Goal: Task Accomplishment & Management: Use online tool/utility

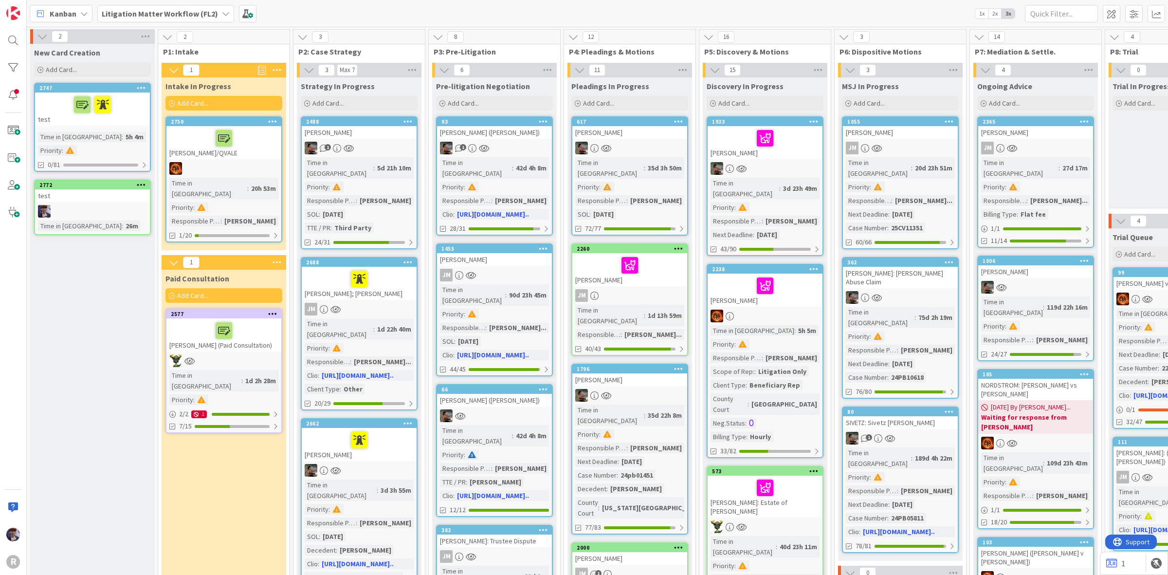
click at [212, 16] on b "Litigation Matter Workflow (FL2)" at bounding box center [160, 14] width 116 height 10
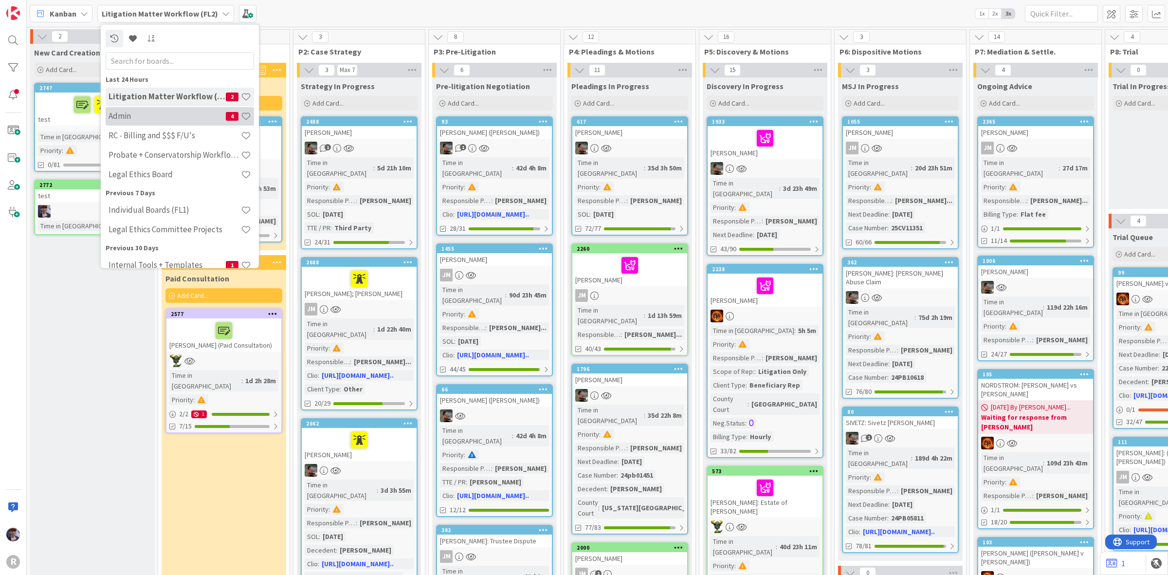
click at [175, 111] on h4 "Admin" at bounding box center [167, 116] width 117 height 10
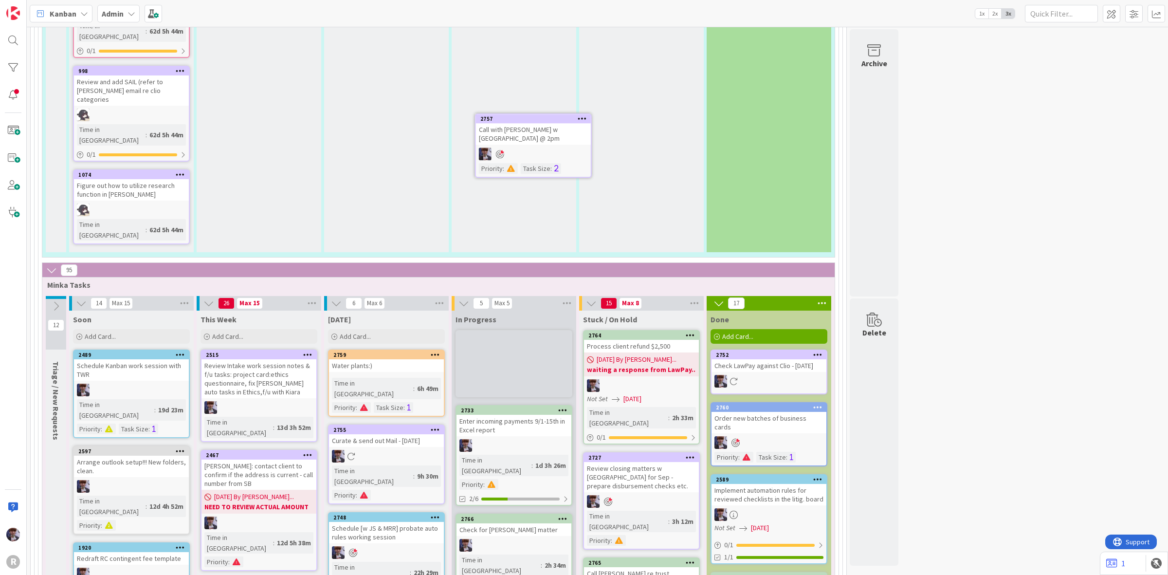
scroll to position [1607, 0]
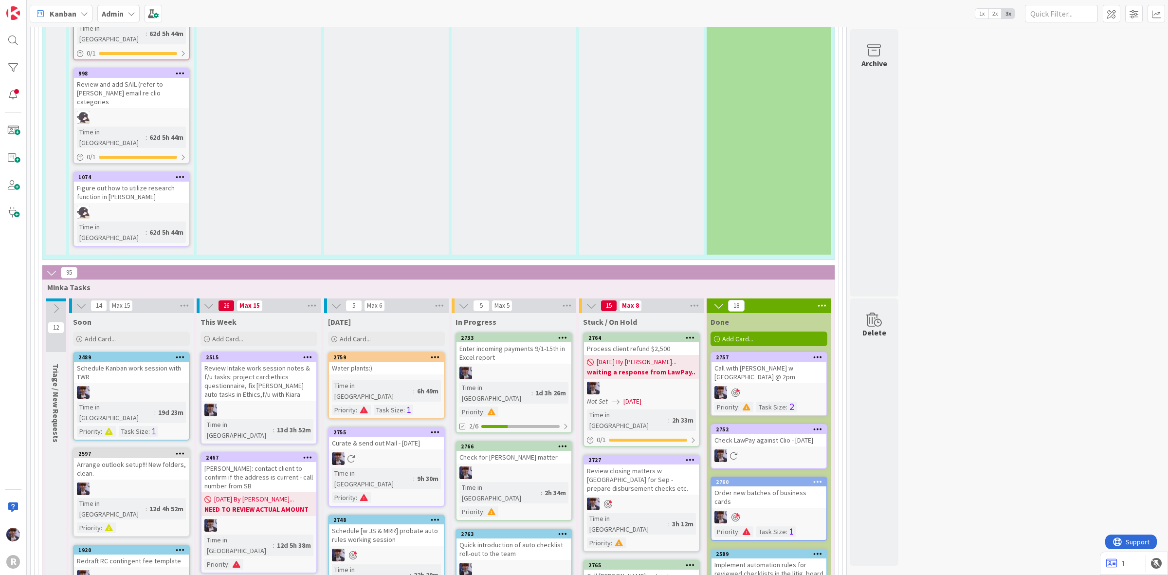
click at [436, 428] on icon at bounding box center [435, 431] width 9 height 7
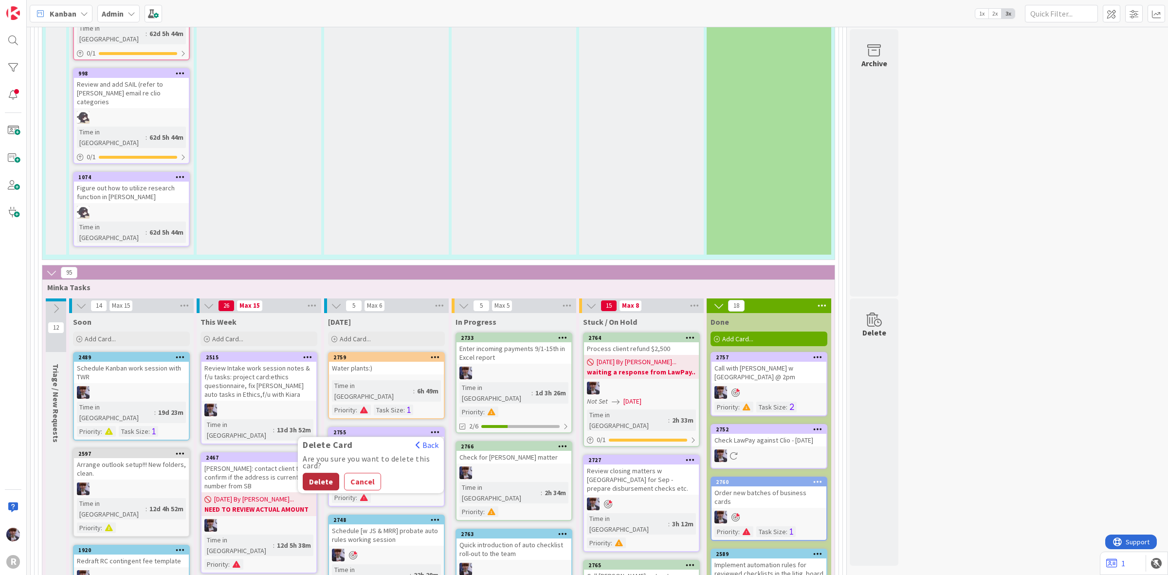
click at [320, 472] on button "Delete" at bounding box center [321, 481] width 36 height 18
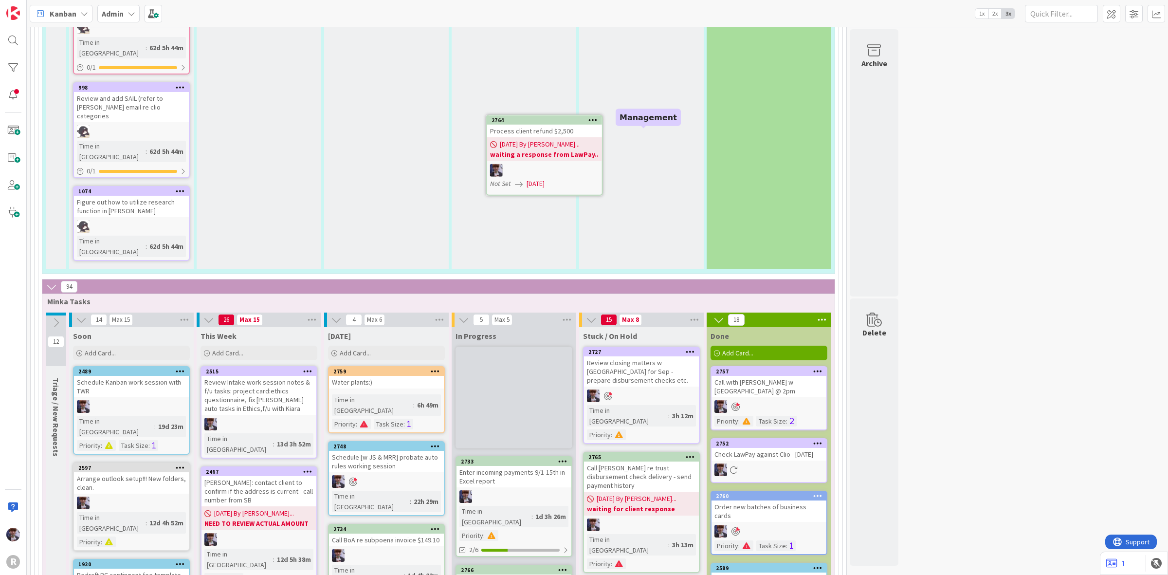
scroll to position [1589, 0]
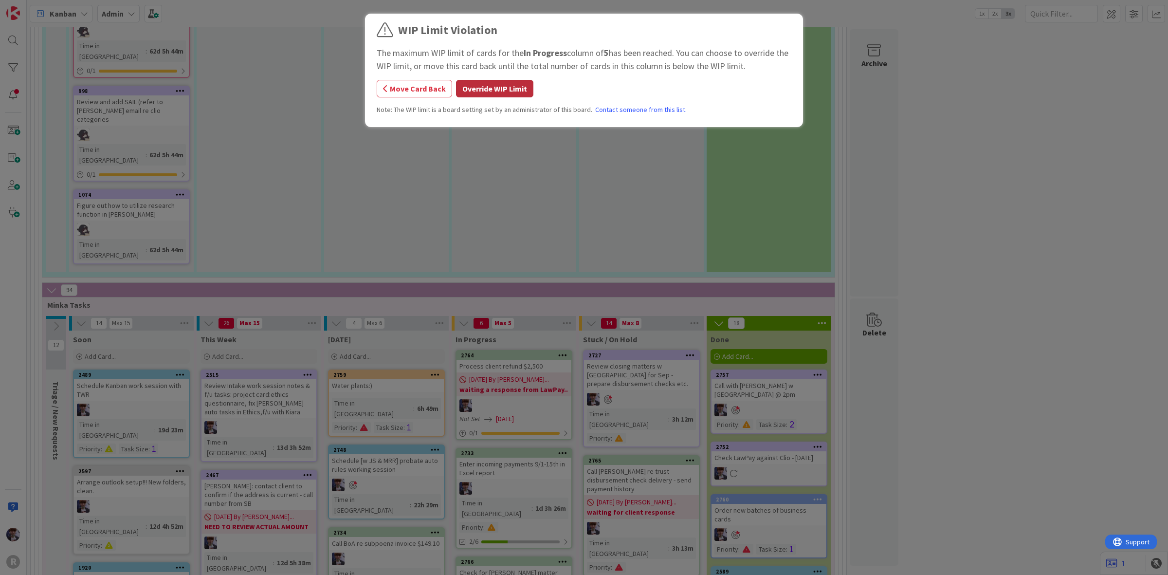
click at [504, 89] on button "Override WIP Limit" at bounding box center [494, 89] width 77 height 18
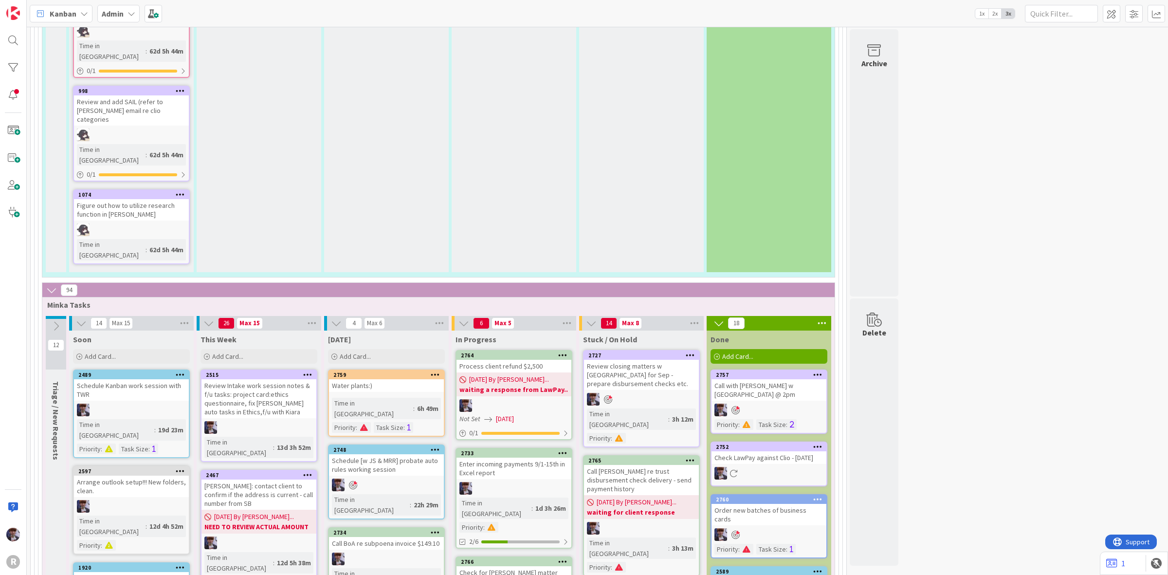
click at [524, 384] on b "waiting a response from LawPay.." at bounding box center [513, 389] width 109 height 10
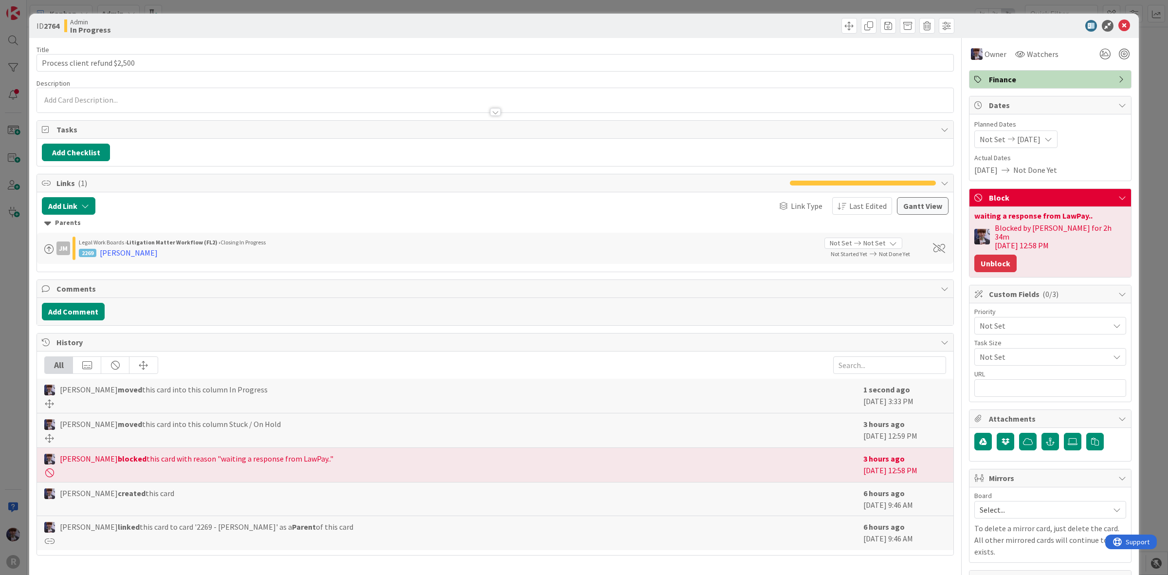
click at [986, 257] on button "Unblock" at bounding box center [995, 263] width 42 height 18
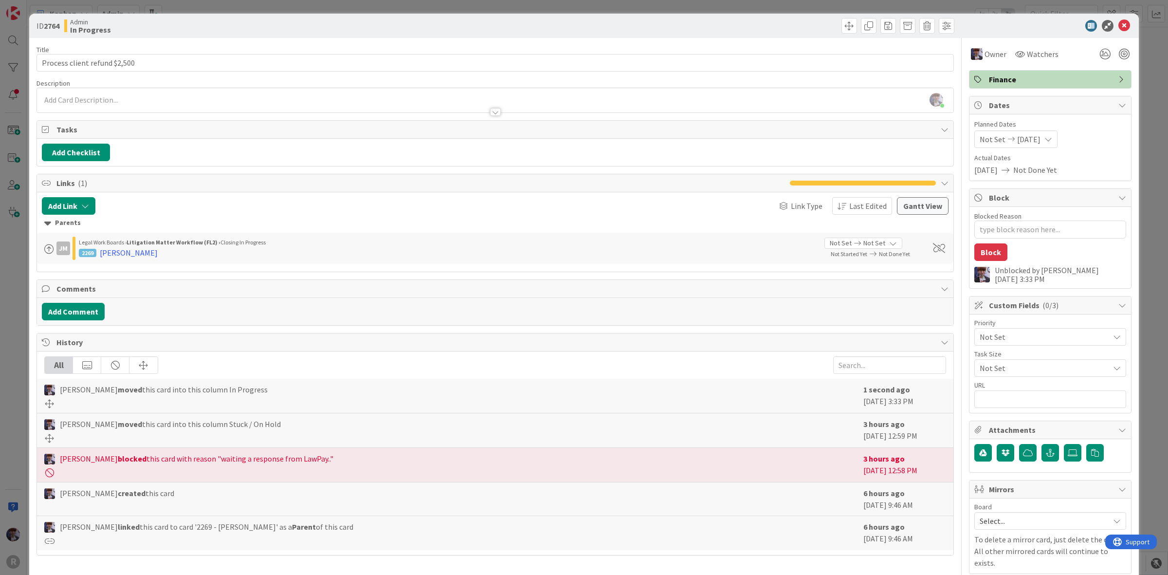
click at [1135, 127] on div "ID 2764 Admin In Progress Title 28 / 128 Process client refund $2,500 Descripti…" at bounding box center [584, 287] width 1168 height 575
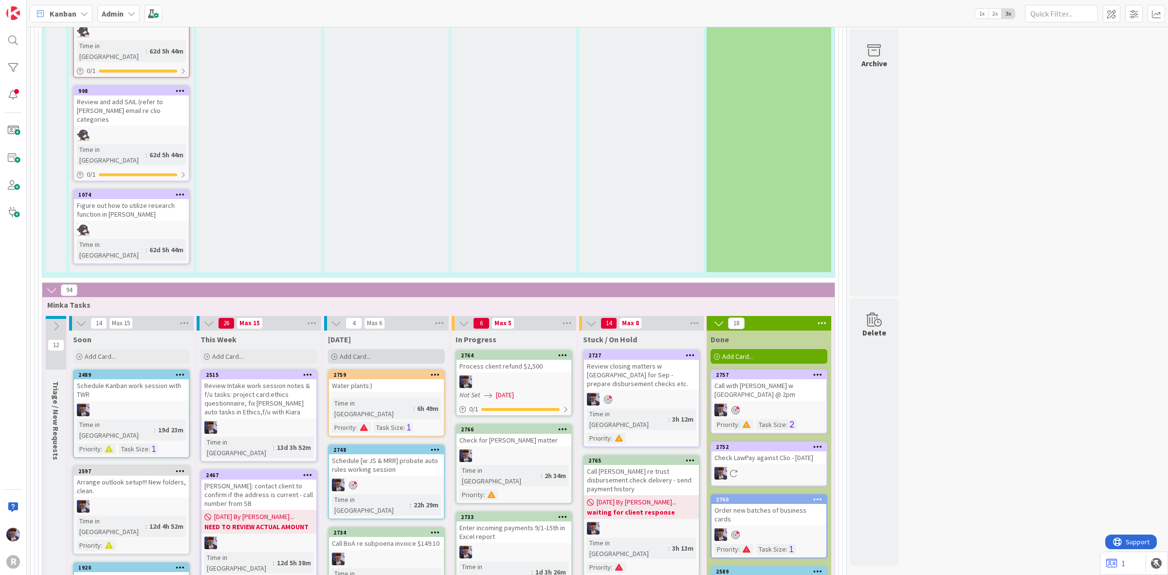
click at [362, 349] on div "Add Card..." at bounding box center [386, 356] width 117 height 15
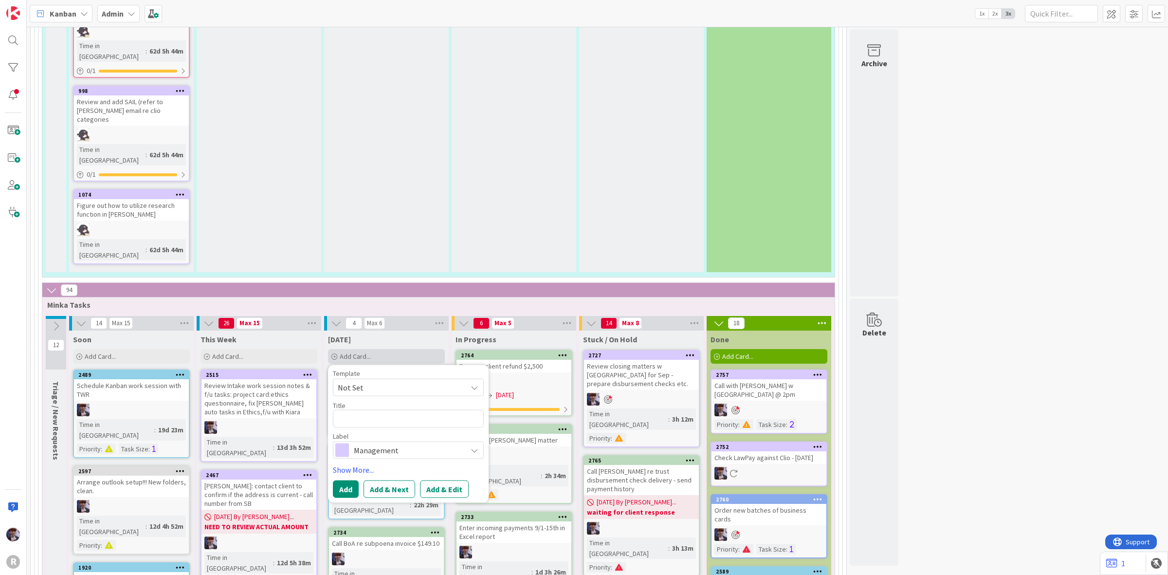
type textarea "x"
type textarea "C"
type textarea "x"
type textarea "Ch"
type textarea "x"
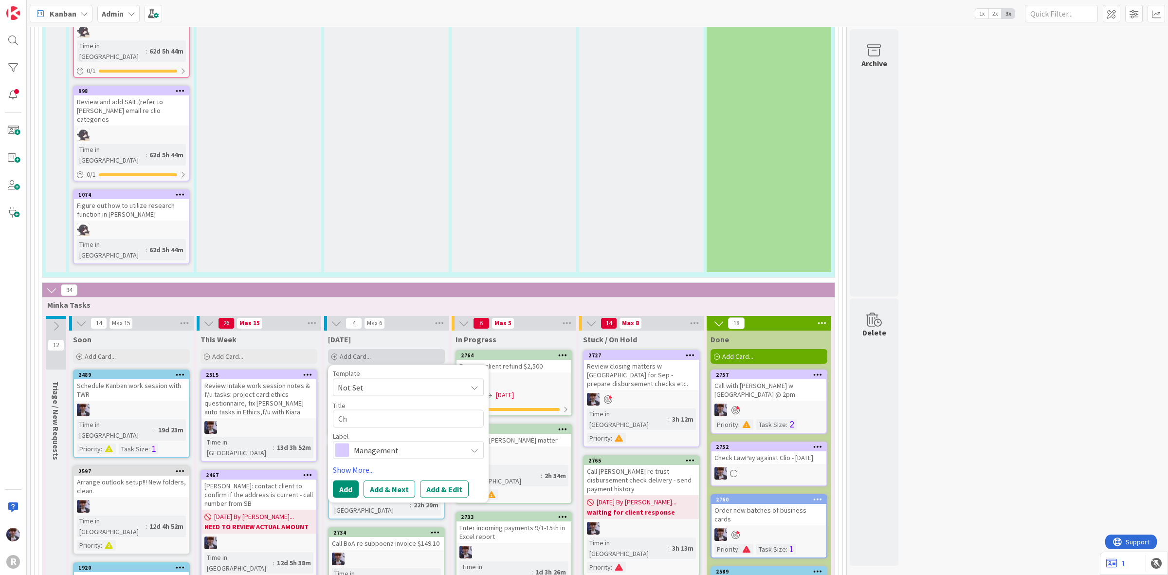
type textarea "Che"
type textarea "x"
type textarea "Chec"
type textarea "x"
type textarea "Check"
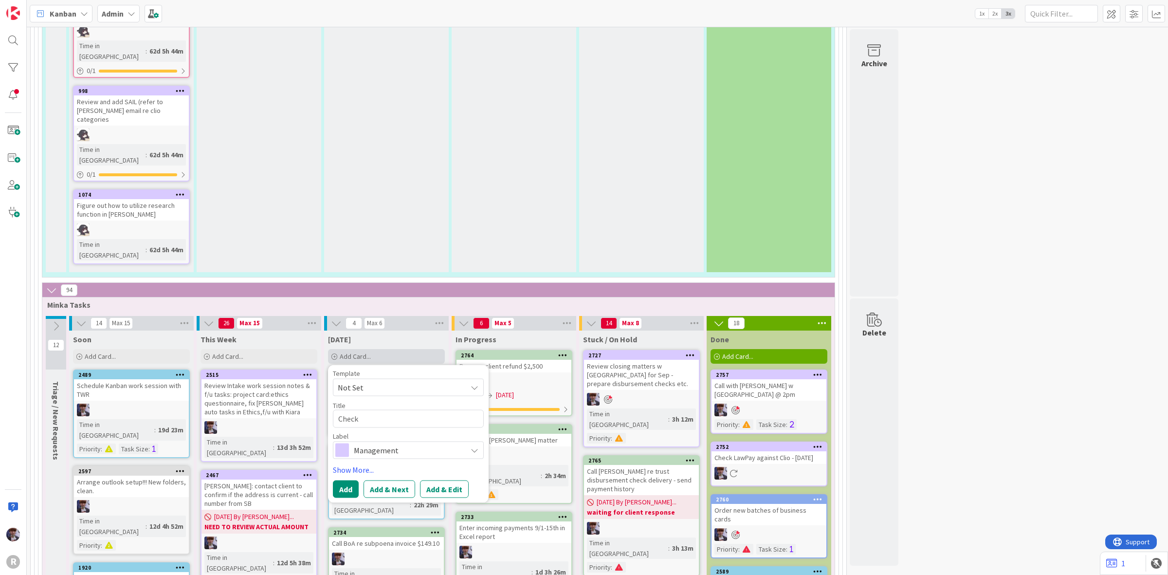
type textarea "x"
type textarea "Check"
type textarea "x"
type textarea "Check fo"
type textarea "x"
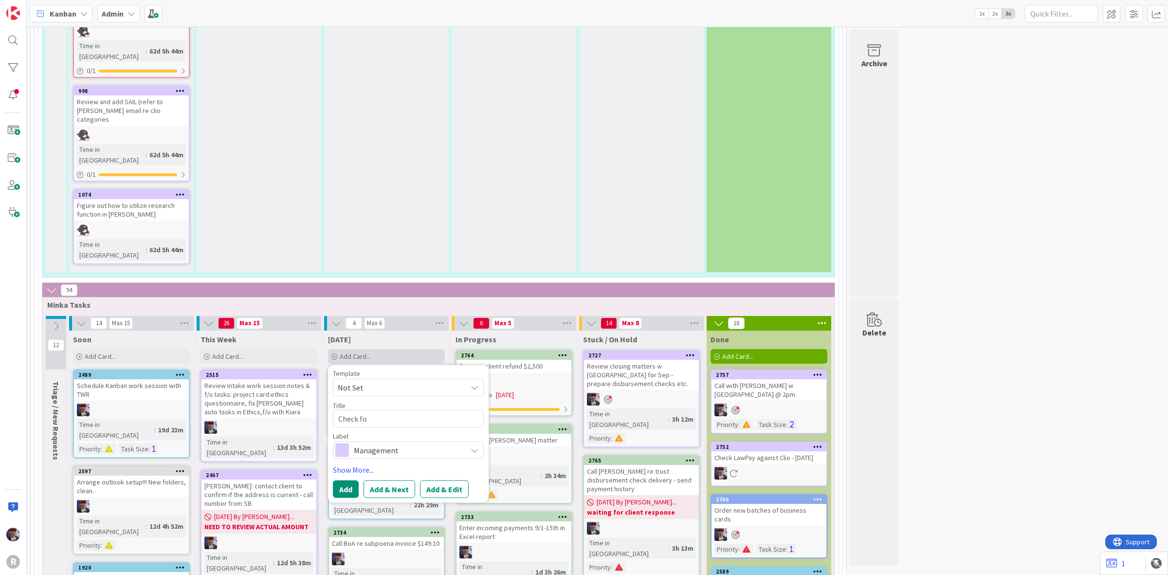
type textarea "Check for"
type textarea "x"
type textarea "Check for"
type textarea "x"
type textarea "Check for S"
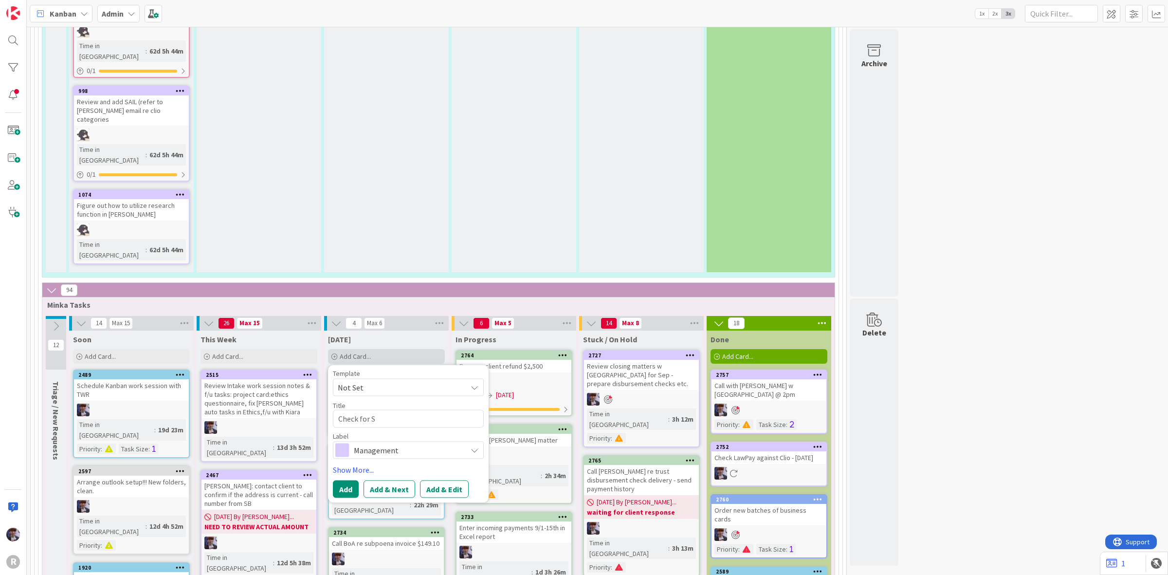
type textarea "x"
type textarea "Check for St"
type textarea "x"
type textarea "Check for Ste"
type textarea "x"
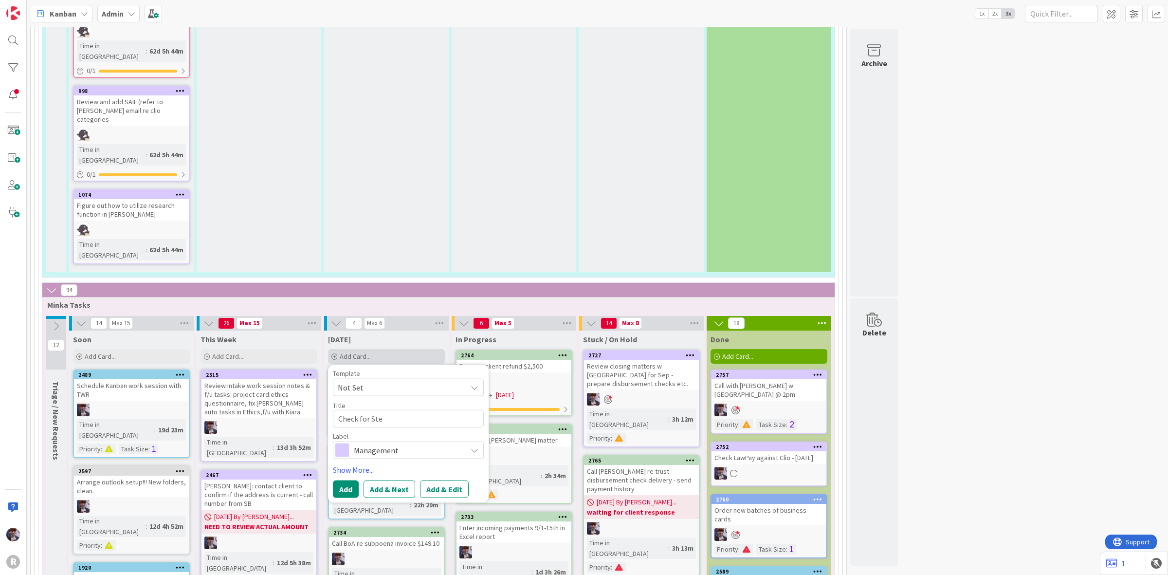
type textarea "Check for Stev"
type textarea "x"
type textarea "Check for Steve"
type textarea "x"
type textarea "Check for Steve H"
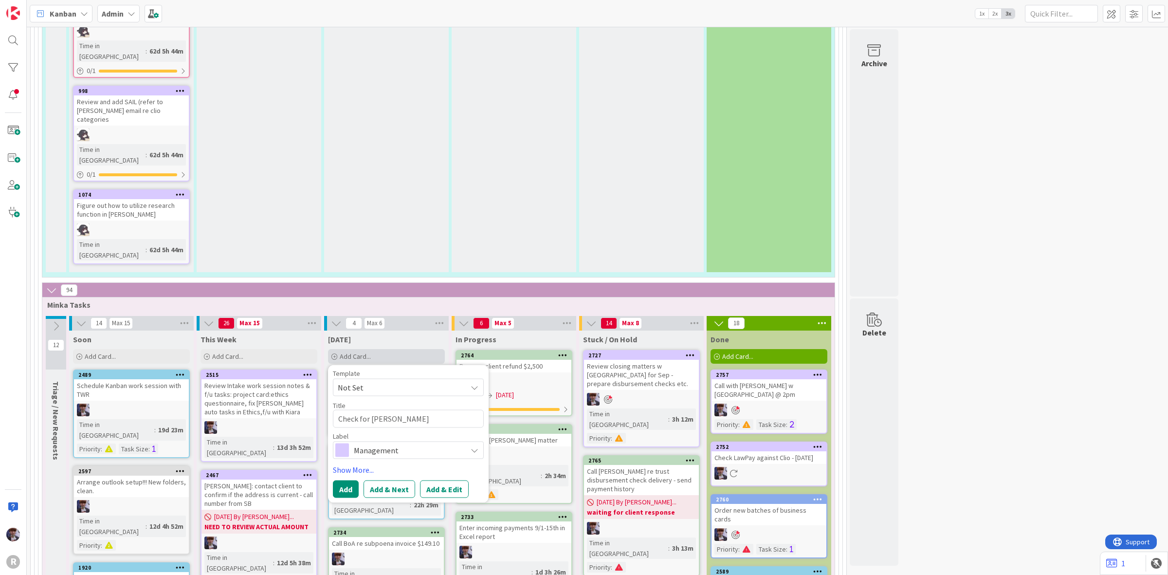
type textarea "x"
type textarea "Check for Steve Hv"
type textarea "x"
type textarea "Check for Steve Hva"
type textarea "x"
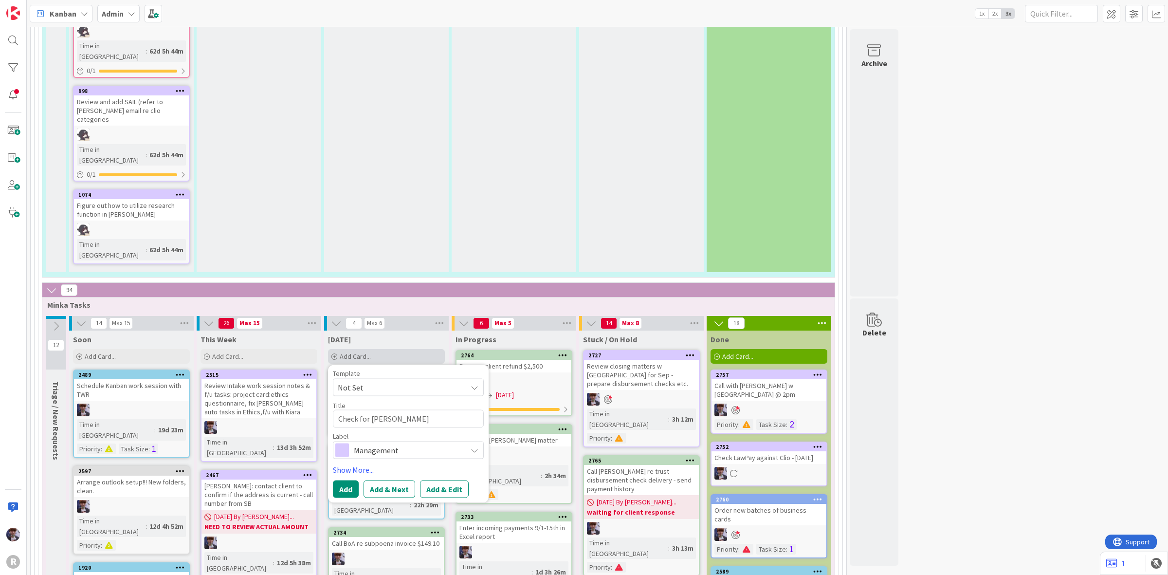
type textarea "Check for Steve Hval"
type textarea "x"
type textarea "Check for Steve Hval"
type textarea "x"
type textarea "Check for Steve Hval -"
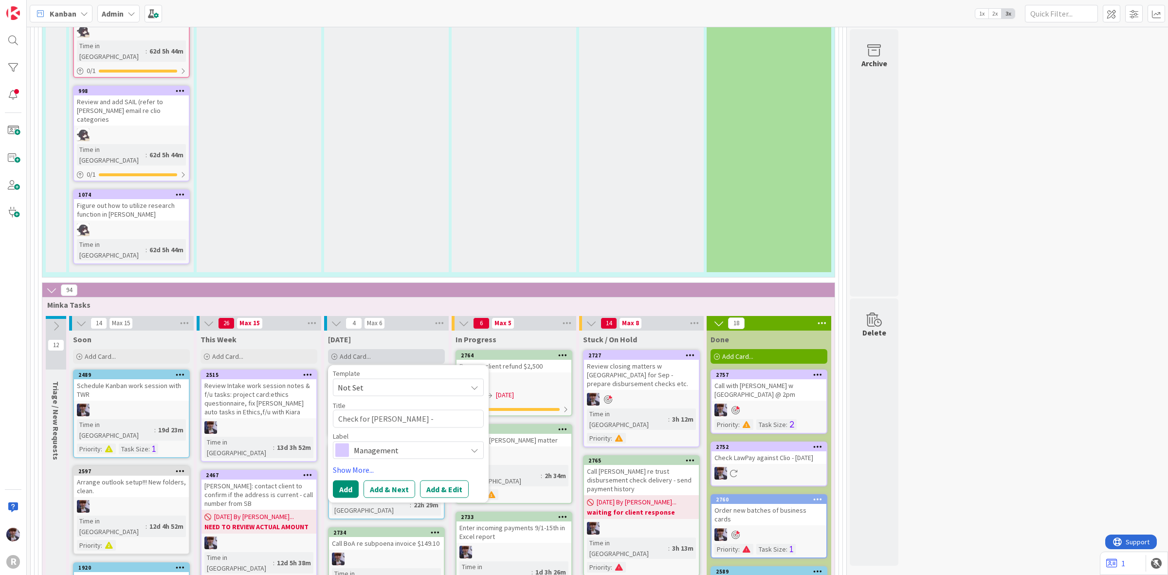
type textarea "x"
type textarea "Check for Steve Hval -"
type textarea "x"
type textarea "Check for Steve Hval - P"
type textarea "x"
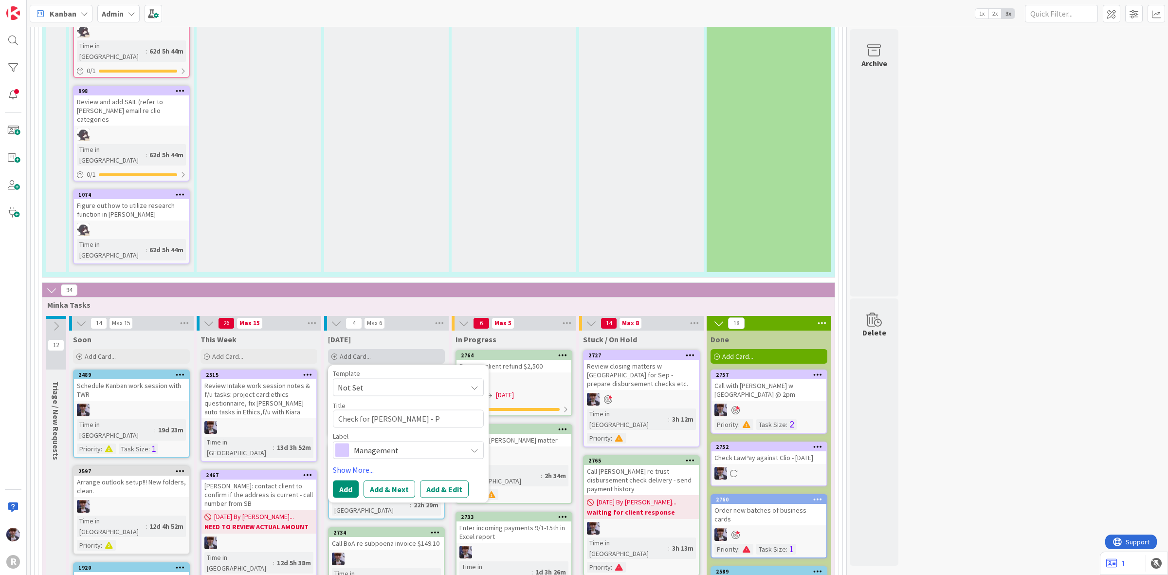
type textarea "Check for Steve Hval - Pr"
type textarea "x"
type textarea "Check for Steve Hval - Pre"
type textarea "x"
type textarea "Check for Steve Hval - Prec"
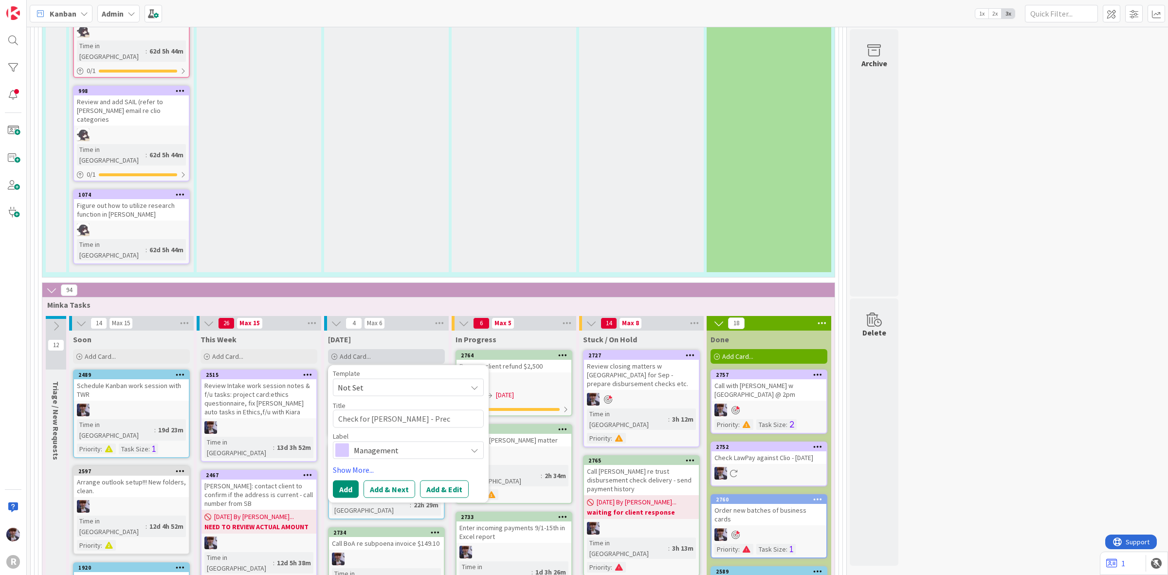
type textarea "x"
type textarea "Check for Steve Hval - Preci"
type textarea "x"
type textarea "Check for Steve Hval - Precis"
type textarea "x"
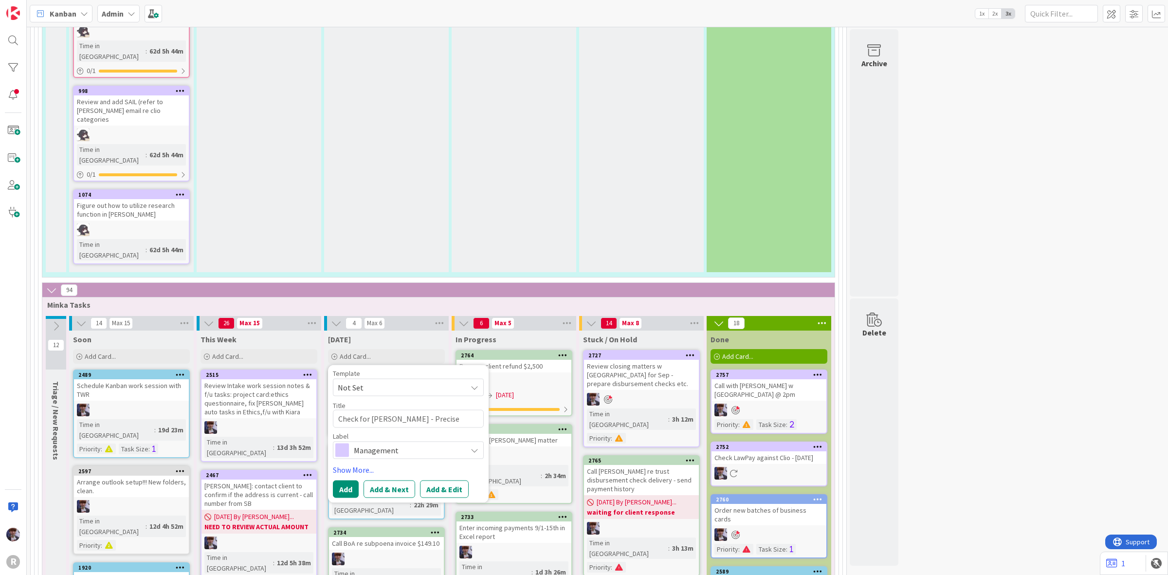
type textarea "Check for Steve Hval - Precise"
click at [400, 443] on span "Management" at bounding box center [408, 450] width 108 height 14
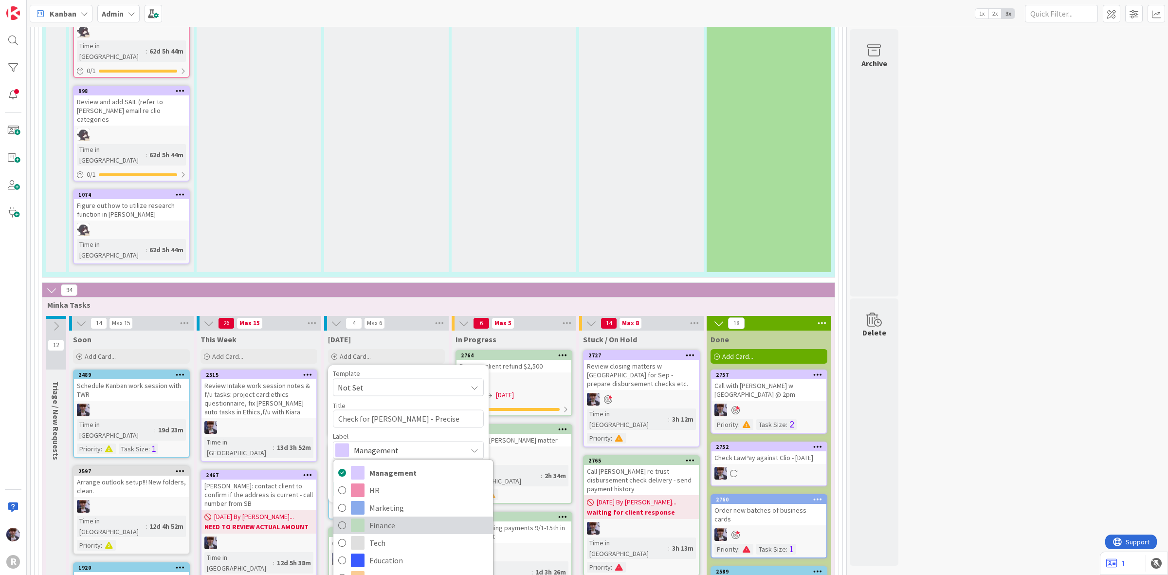
click at [387, 518] on span "Finance" at bounding box center [428, 525] width 119 height 15
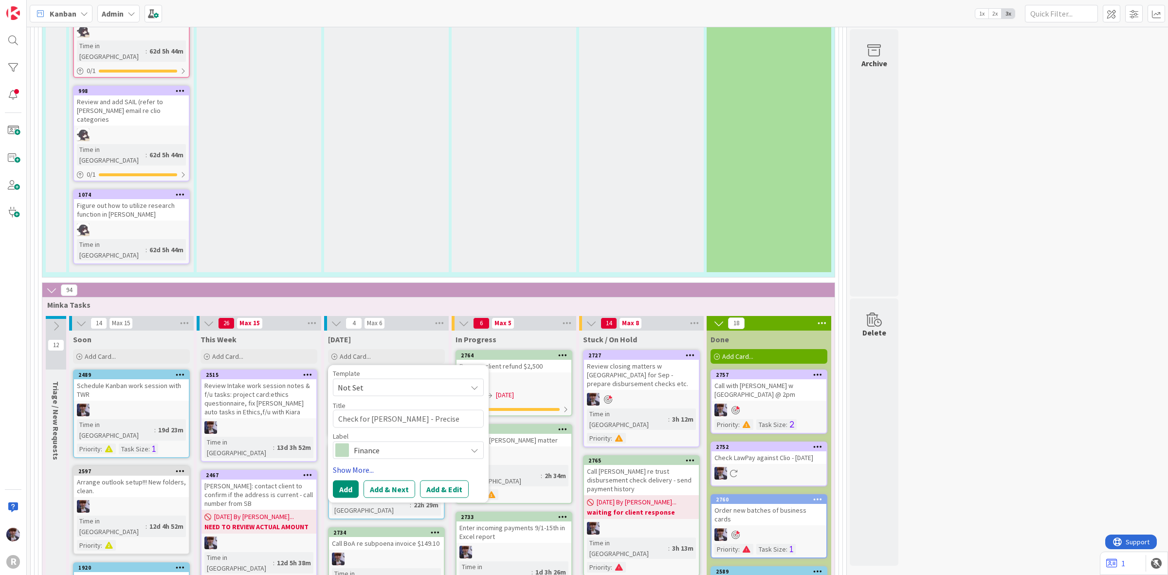
click at [358, 463] on link "Show More..." at bounding box center [408, 469] width 151 height 12
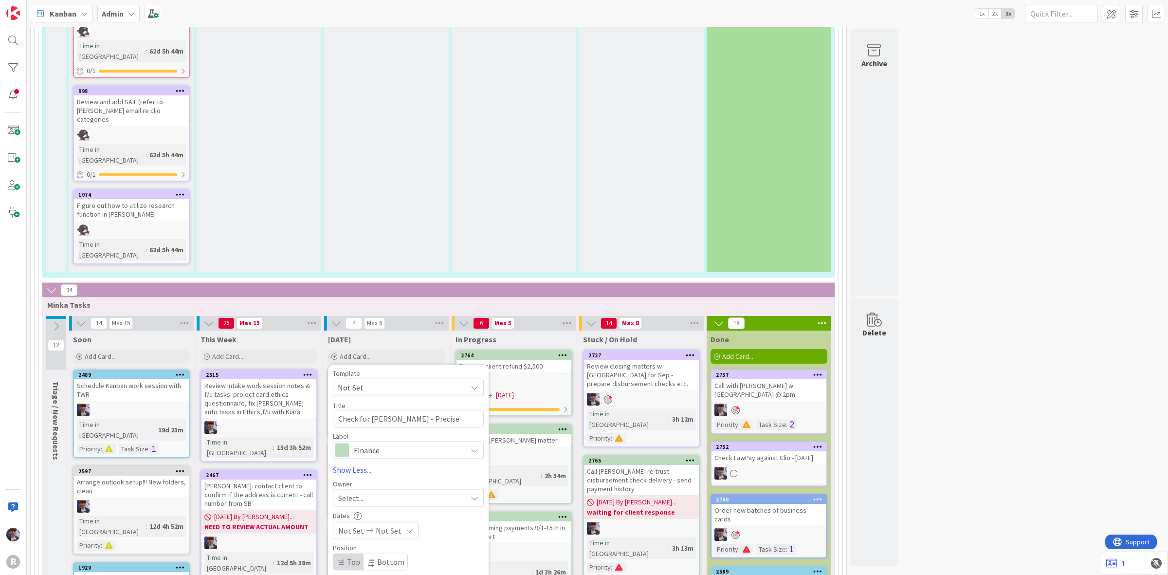
click at [373, 489] on div "Select..." at bounding box center [408, 498] width 151 height 18
click at [384, 572] on span "Minka Laine Friesen" at bounding box center [393, 579] width 47 height 15
click at [366, 526] on icon at bounding box center [370, 529] width 12 height 7
click at [417, 511] on div "Dates" at bounding box center [408, 515] width 151 height 8
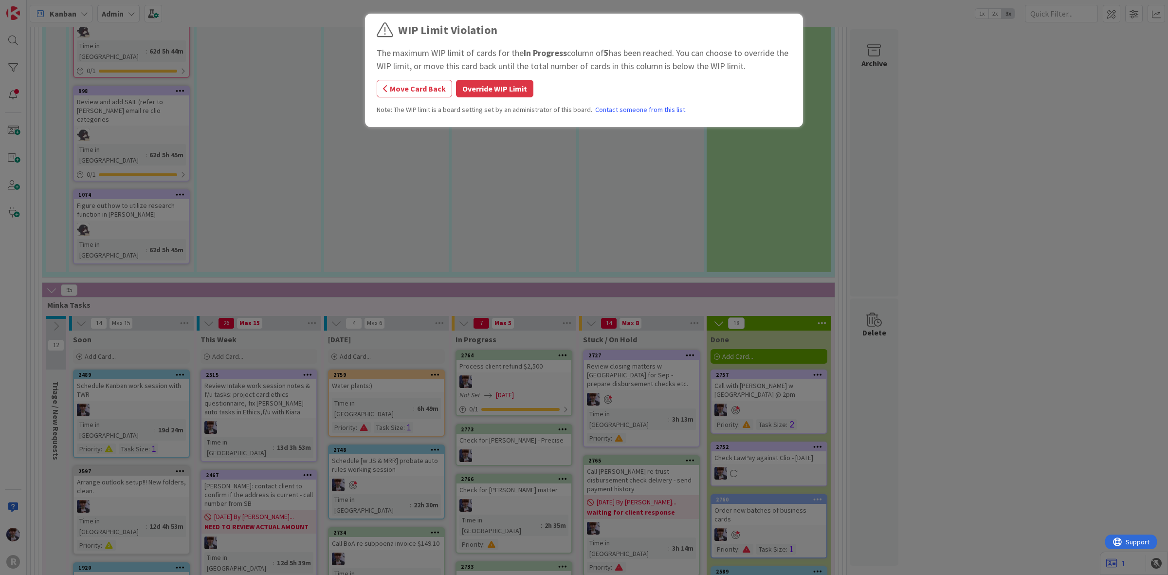
click at [491, 100] on div "WIP Limit Violation The maximum WIP limit of cards for the In Progress column o…" at bounding box center [584, 71] width 415 height 101
click at [491, 94] on button "Override WIP Limit" at bounding box center [494, 89] width 77 height 18
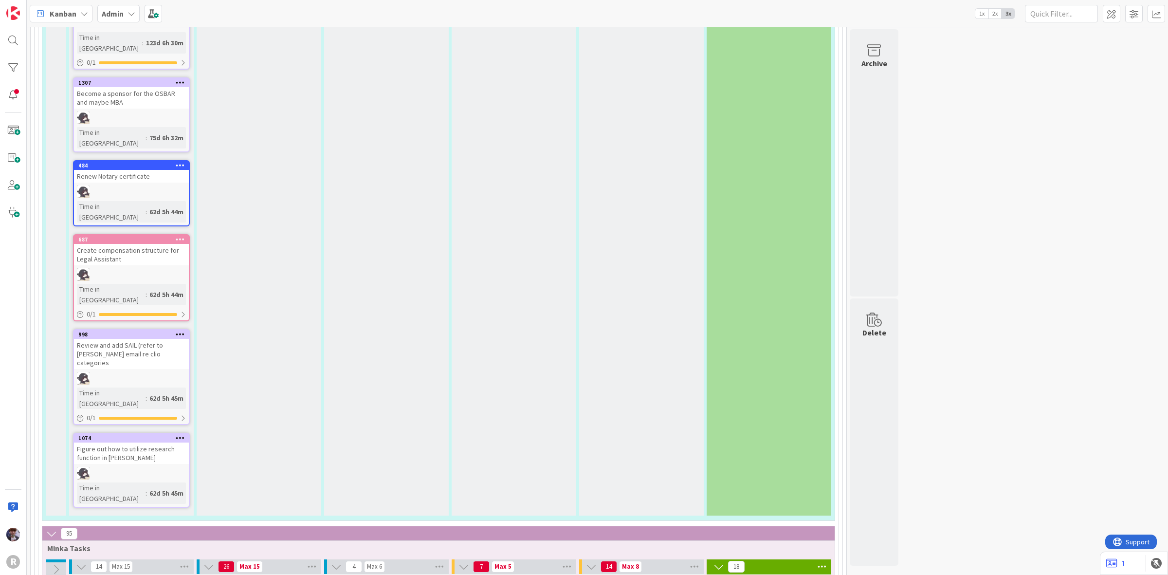
scroll to position [1163, 0]
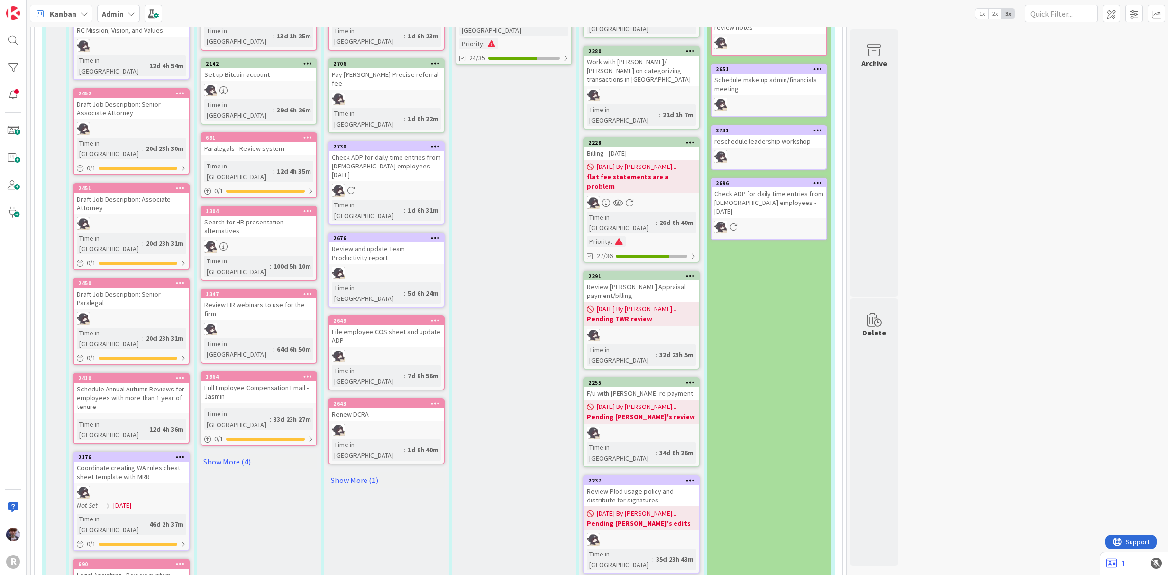
scroll to position [373, 0]
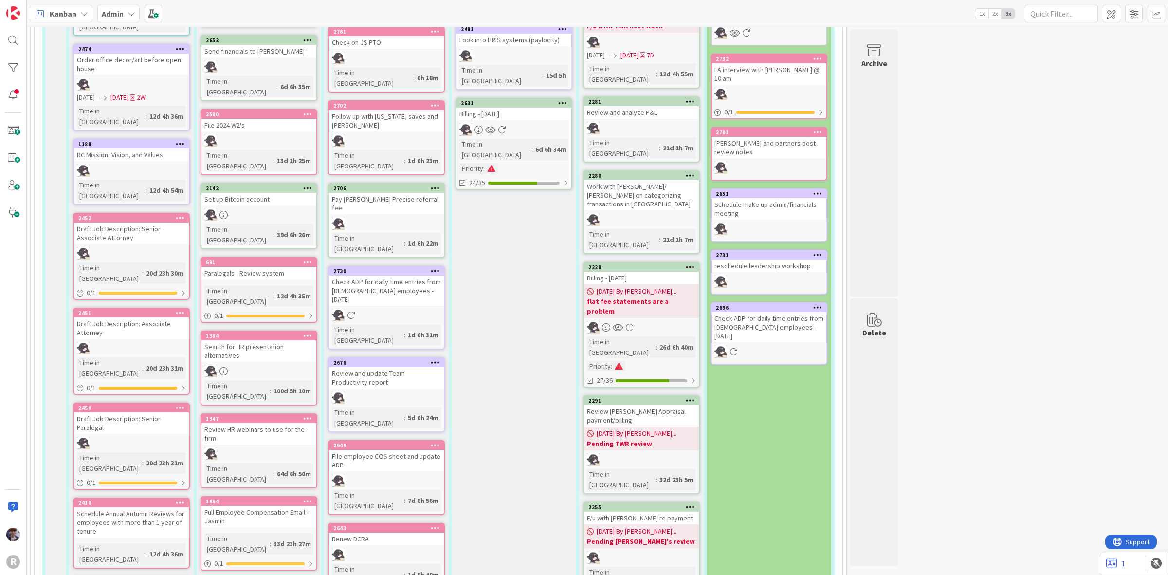
click at [132, 7] on div "Admin" at bounding box center [118, 14] width 42 height 18
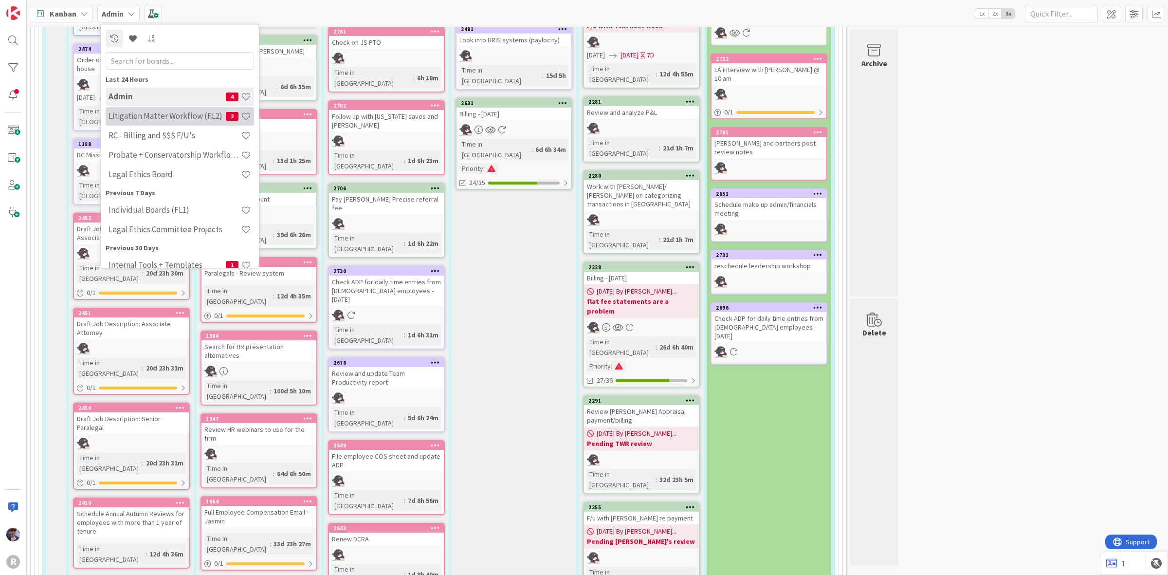
click at [163, 116] on h4 "Litigation Matter Workflow (FL2)" at bounding box center [167, 116] width 117 height 10
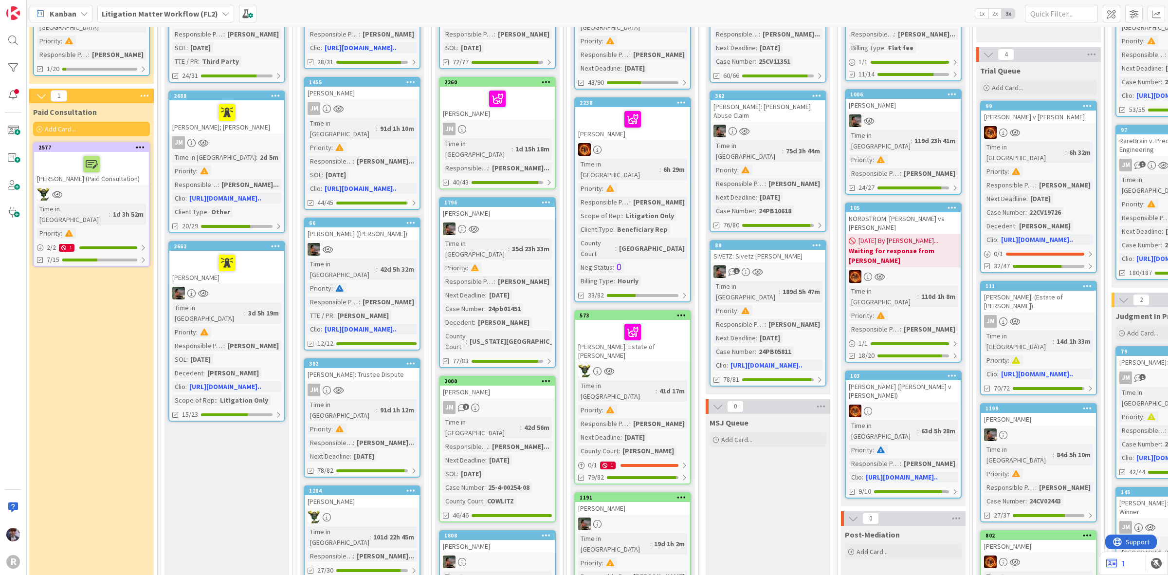
scroll to position [243, 132]
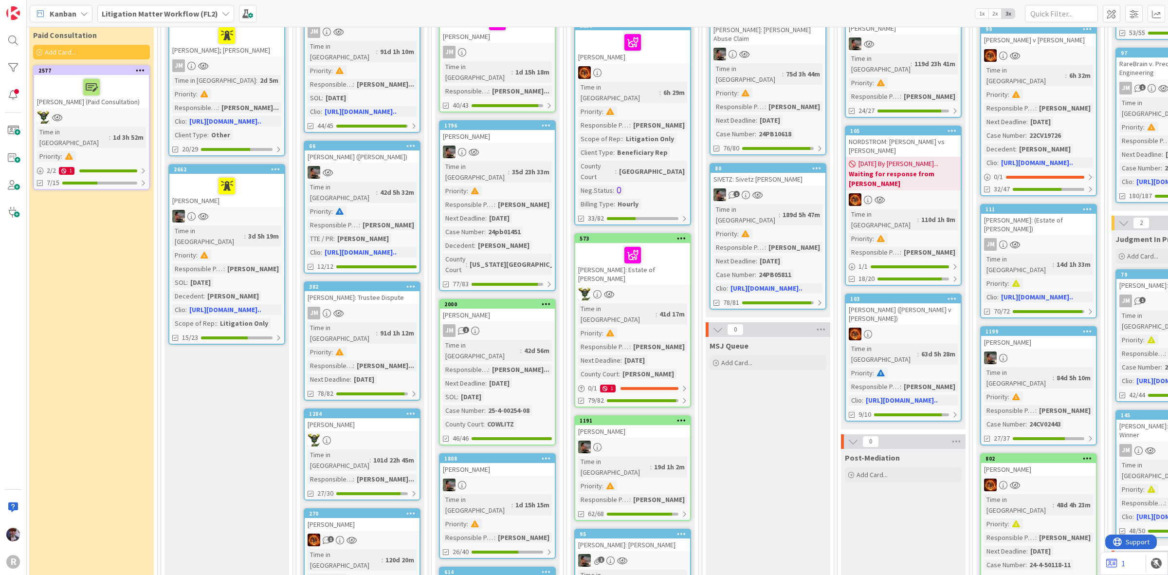
click at [601, 245] on div at bounding box center [632, 255] width 109 height 20
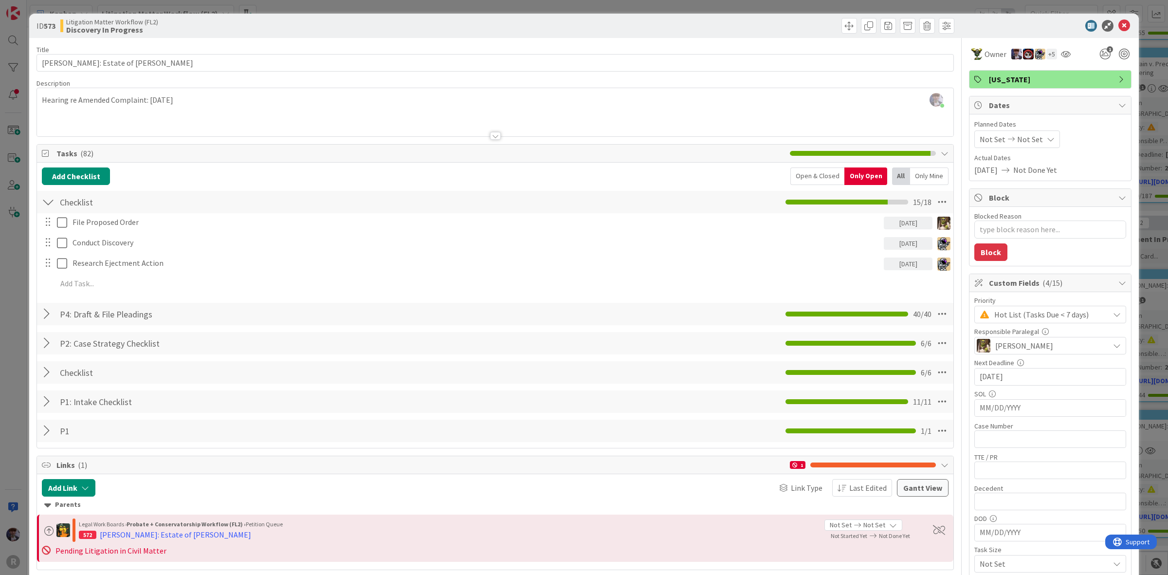
click at [18, 269] on div "ID 573 Litigation Matter Workflow (FL2) Discovery In Progress Title 31 / 128 DI…" at bounding box center [584, 287] width 1168 height 575
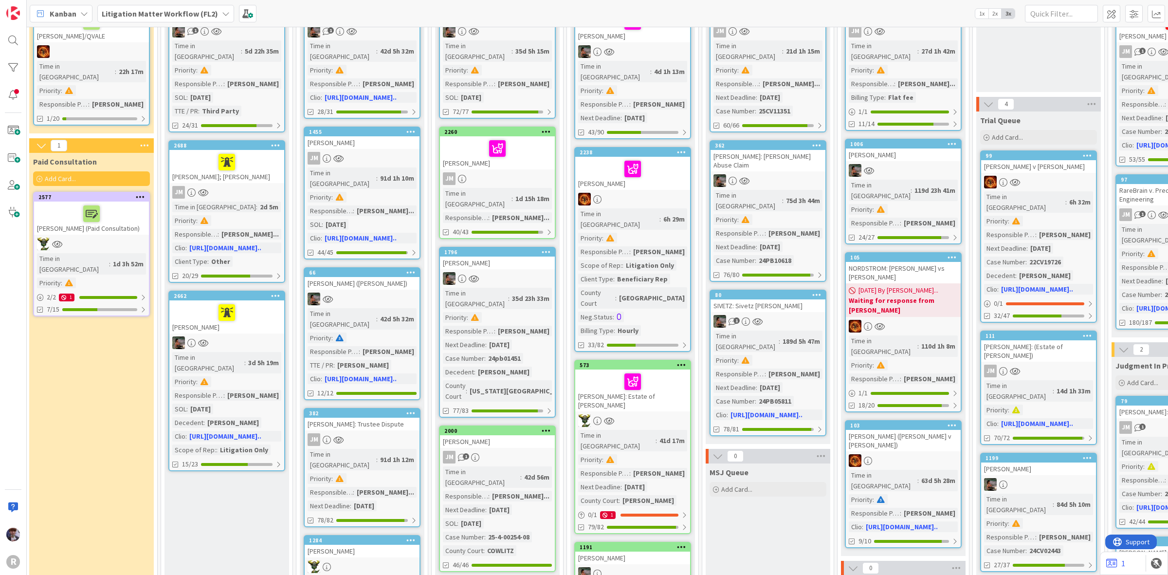
scroll to position [122, 132]
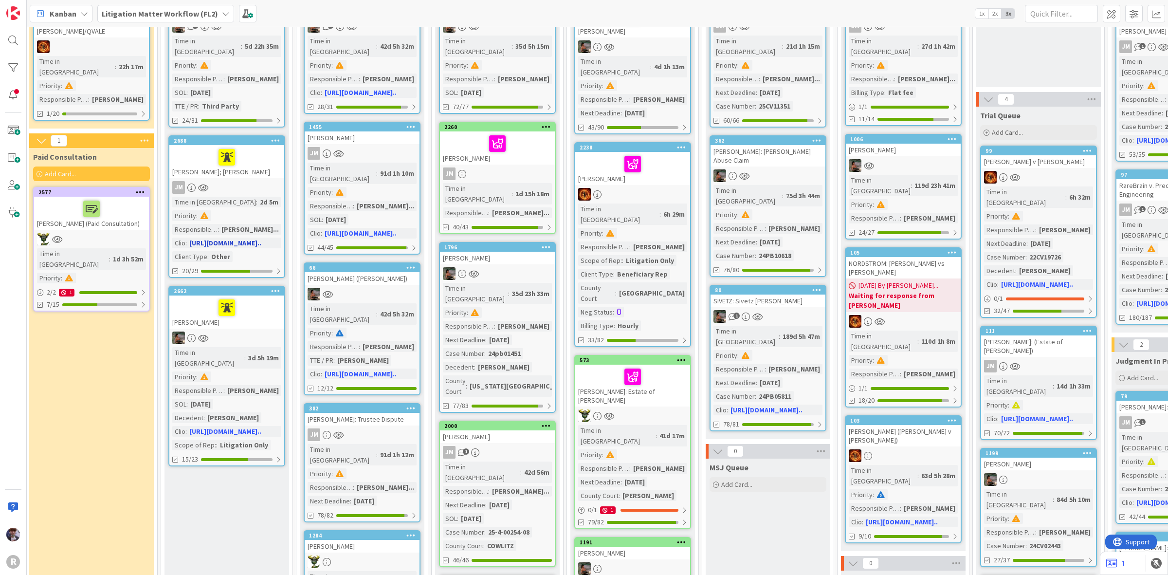
click at [248, 167] on link "2688 AGUILA; BATHAN JM Time in Column : 2d 5m Priority : Responsible Paralegal …" at bounding box center [226, 206] width 117 height 143
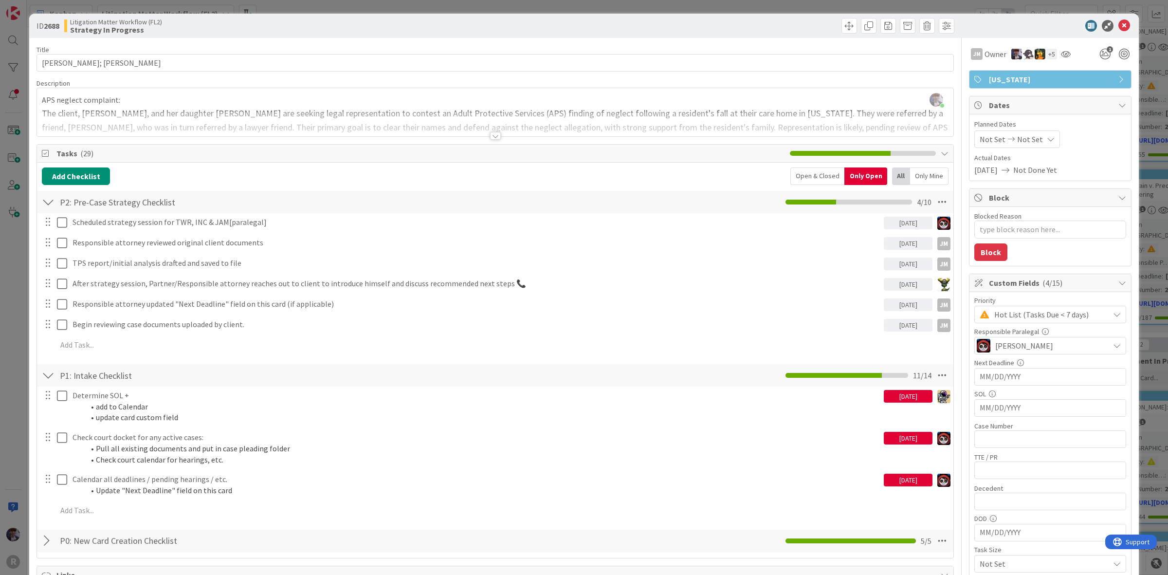
click at [21, 271] on div "ID 2688 Litigation Matter Workflow (FL2) Strategy In Progress Title 14 / 128 AG…" at bounding box center [584, 287] width 1168 height 575
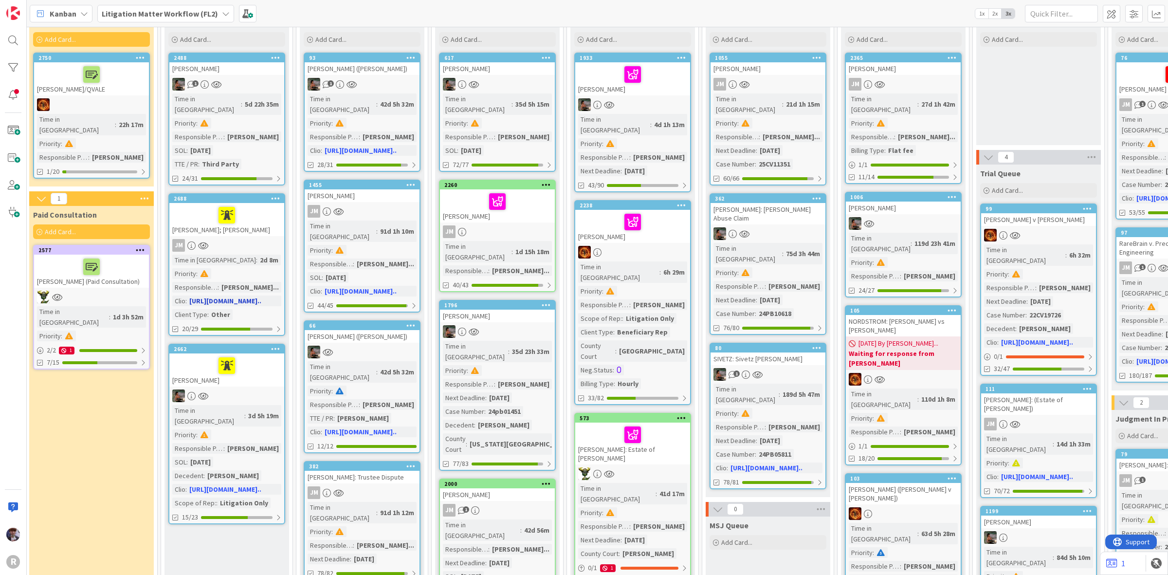
scroll to position [0, 132]
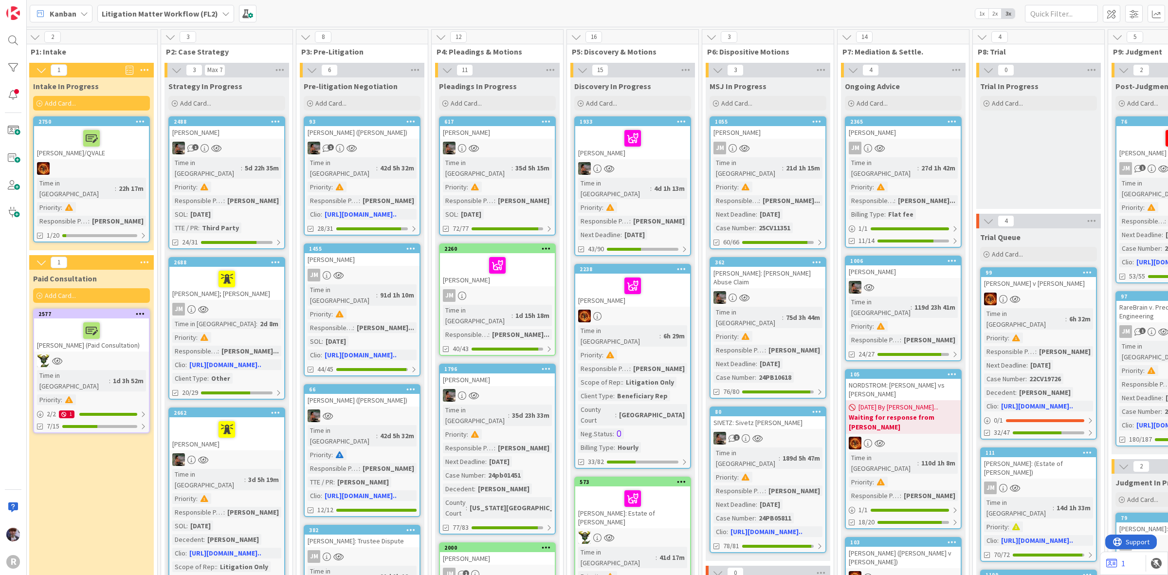
click at [405, 15] on div "Kanban Litigation Matter Workflow (FL2) 1x 2x 3x" at bounding box center [597, 13] width 1141 height 27
click at [375, 22] on div "Kanban Litigation Matter Workflow (FL2) 1x 2x 3x" at bounding box center [597, 13] width 1141 height 27
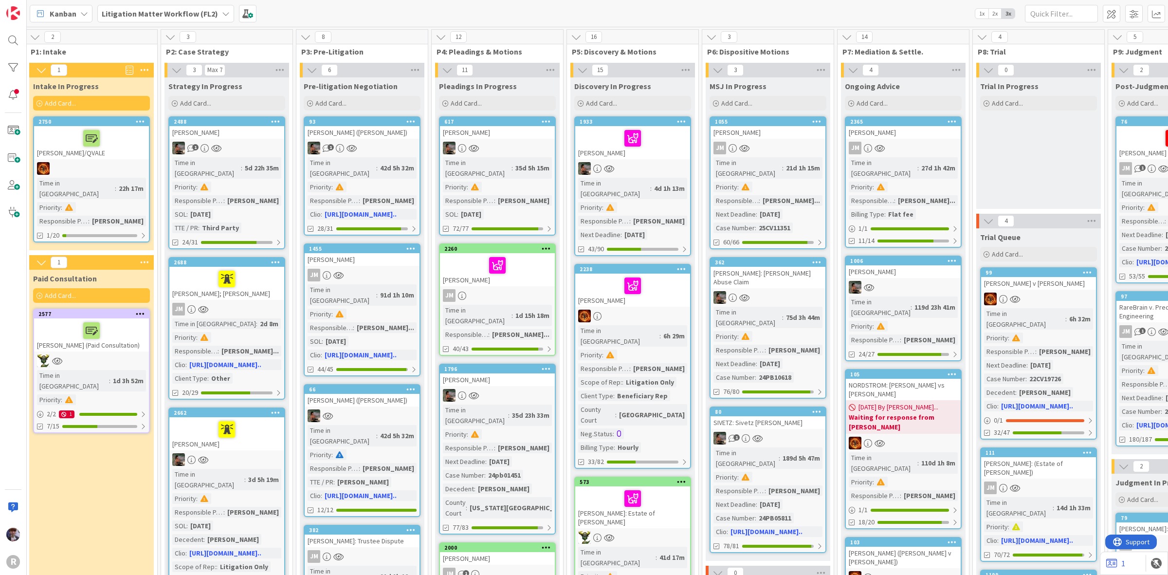
click at [383, 16] on div "Kanban Litigation Matter Workflow (FL2) 1x 2x 3x" at bounding box center [597, 13] width 1141 height 27
click at [367, 10] on div "Kanban Litigation Matter Workflow (FL2) 1x 2x 3x" at bounding box center [597, 13] width 1141 height 27
click at [361, 18] on div "Kanban Litigation Matter Workflow (FL2) 1x 2x 3x" at bounding box center [597, 13] width 1141 height 27
click at [109, 14] on b "Litigation Matter Workflow (FL2)" at bounding box center [160, 14] width 116 height 10
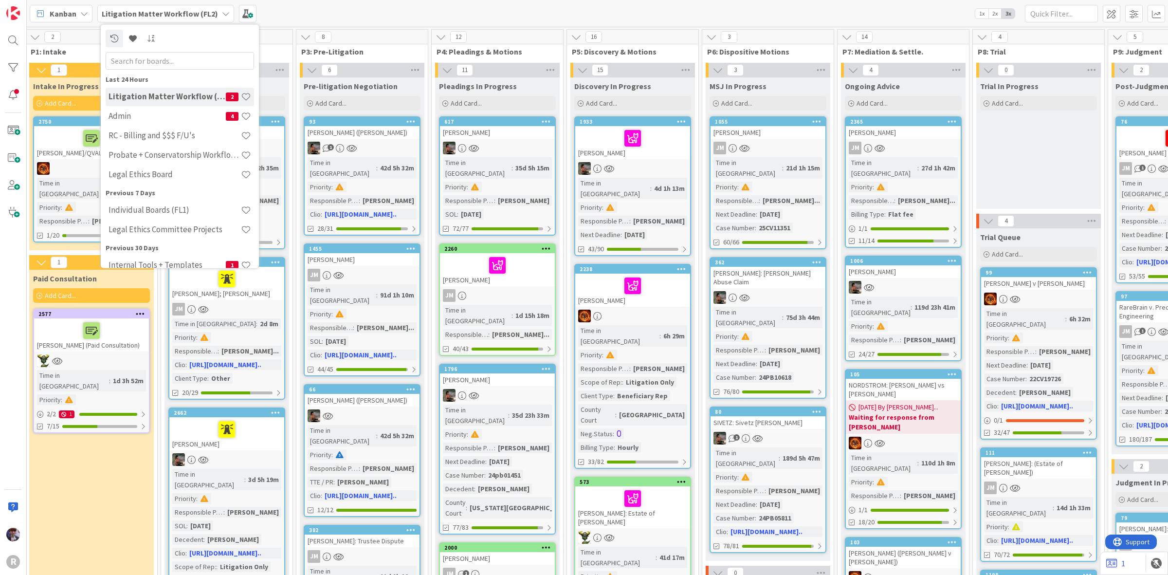
click at [71, 18] on span "Kanban" at bounding box center [63, 14] width 27 height 12
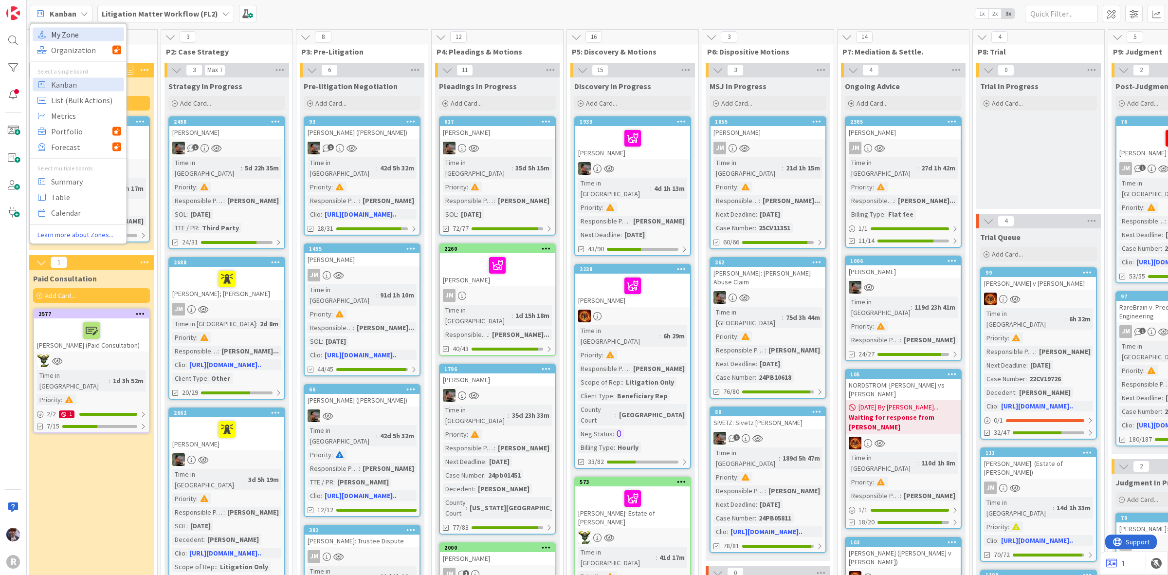
click at [75, 40] on span "My Zone" at bounding box center [86, 34] width 70 height 15
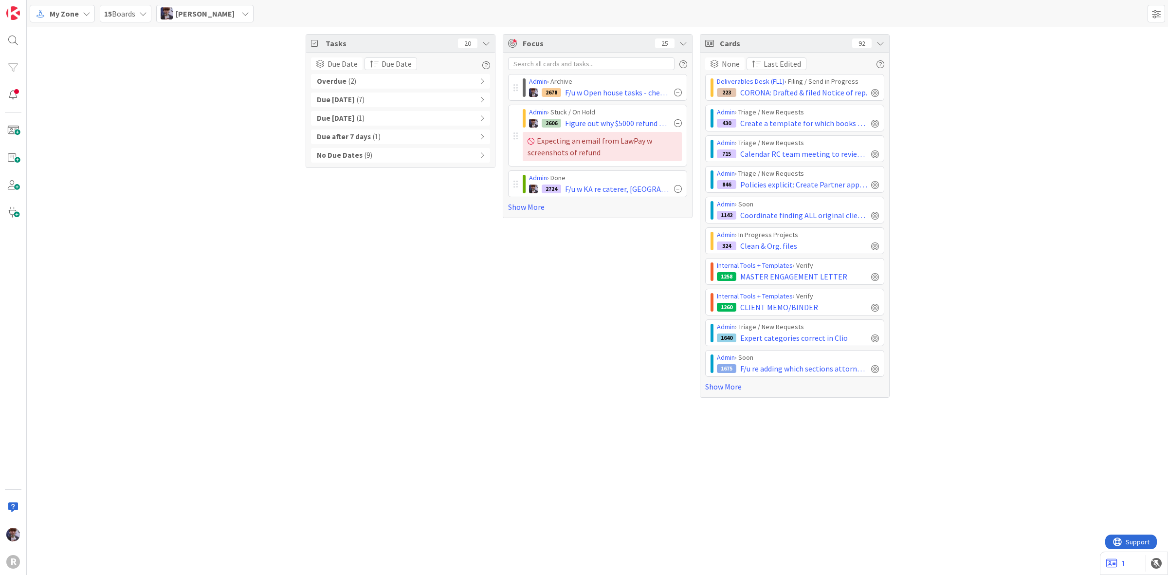
click at [127, 62] on div "Tasks 20 Due Date Due Date Overdue ( 2 ) Due Today ( 7 ) Due within 7 days ( 1 …" at bounding box center [597, 216] width 1141 height 378
click at [90, 17] on div "My Zone" at bounding box center [62, 14] width 65 height 18
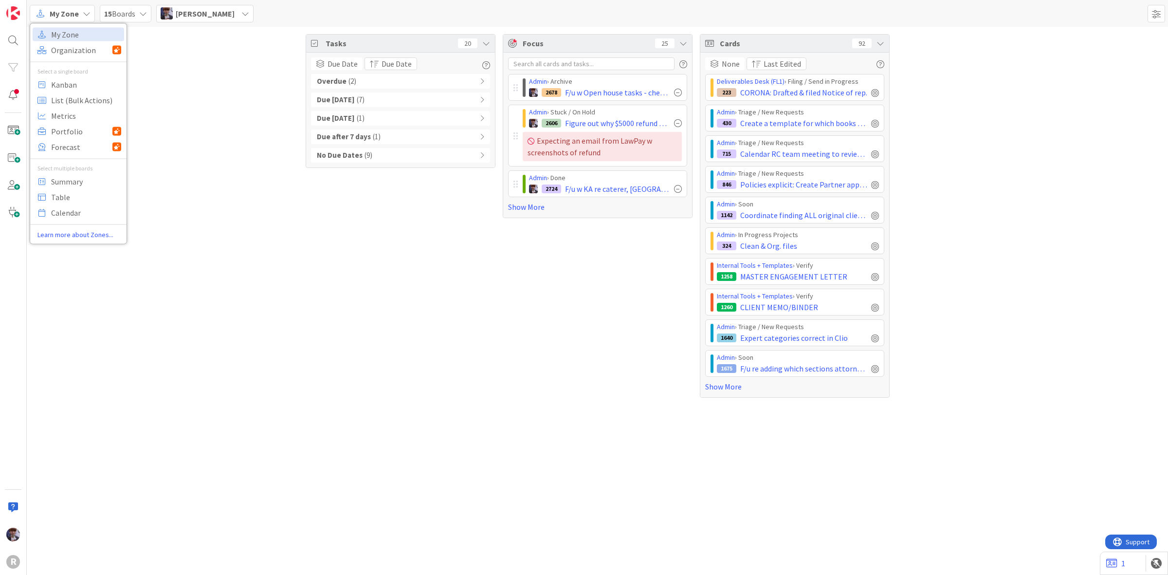
drag, startPoint x: 205, startPoint y: 110, endPoint x: 217, endPoint y: 51, distance: 60.4
click at [206, 105] on div "Tasks 20 Due Date Due Date Overdue ( 2 ) Due Today ( 7 ) Due within 7 days ( 1 …" at bounding box center [597, 216] width 1141 height 378
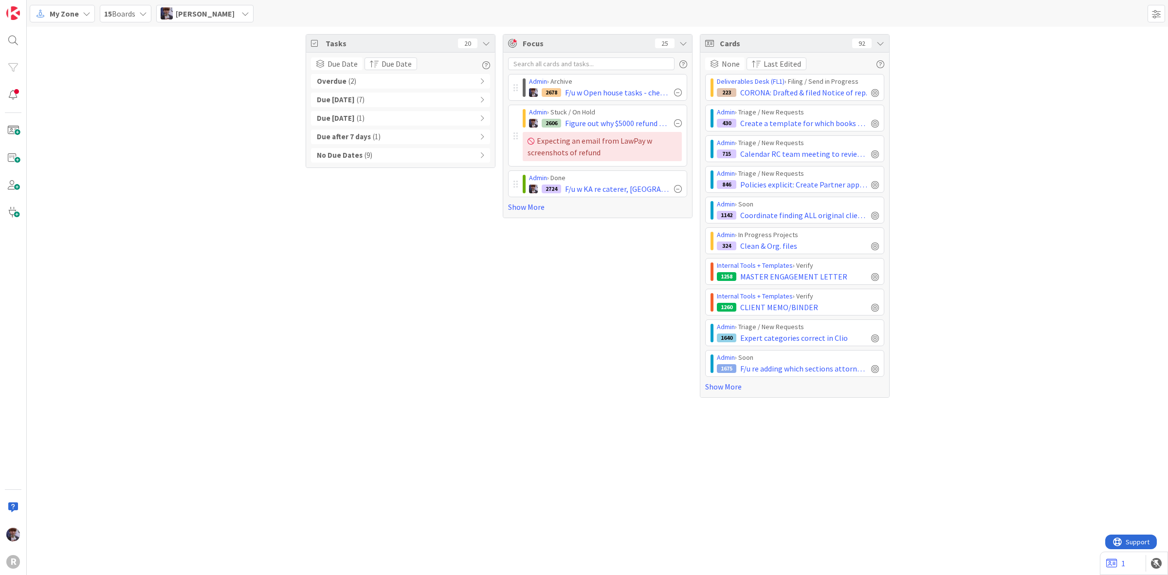
click at [224, 10] on span "Minka Laine Friesen" at bounding box center [205, 14] width 59 height 12
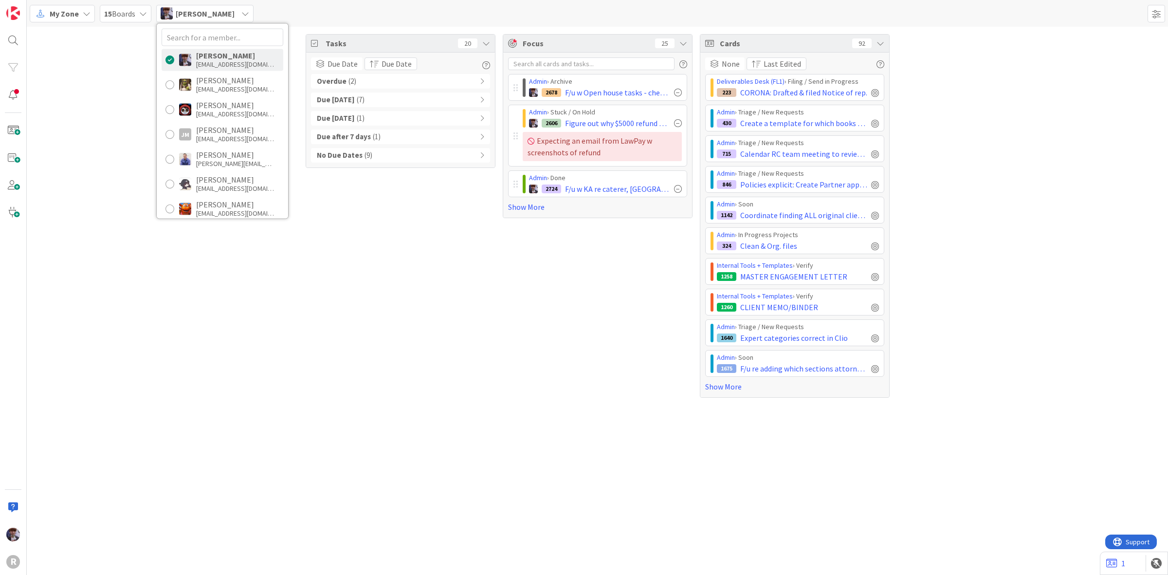
scroll to position [122, 0]
click at [217, 202] on div "Tyler McDonald" at bounding box center [235, 206] width 78 height 9
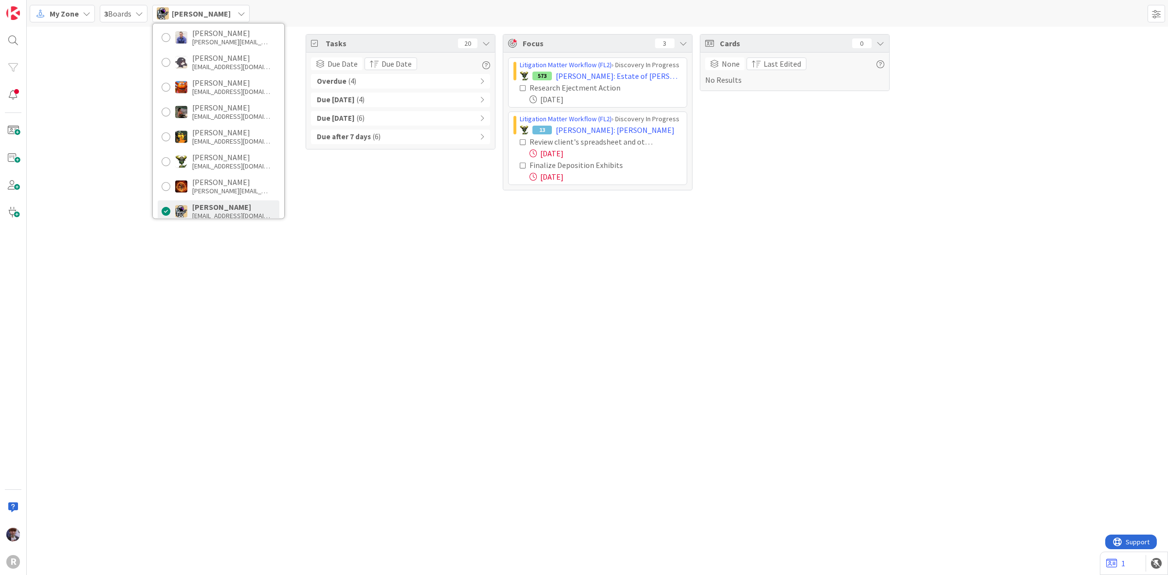
click at [120, 162] on div "Tasks 20 Due Date Due Date Overdue ( 4 ) Due Today ( 4 ) Due within 7 days ( 6 …" at bounding box center [597, 112] width 1141 height 171
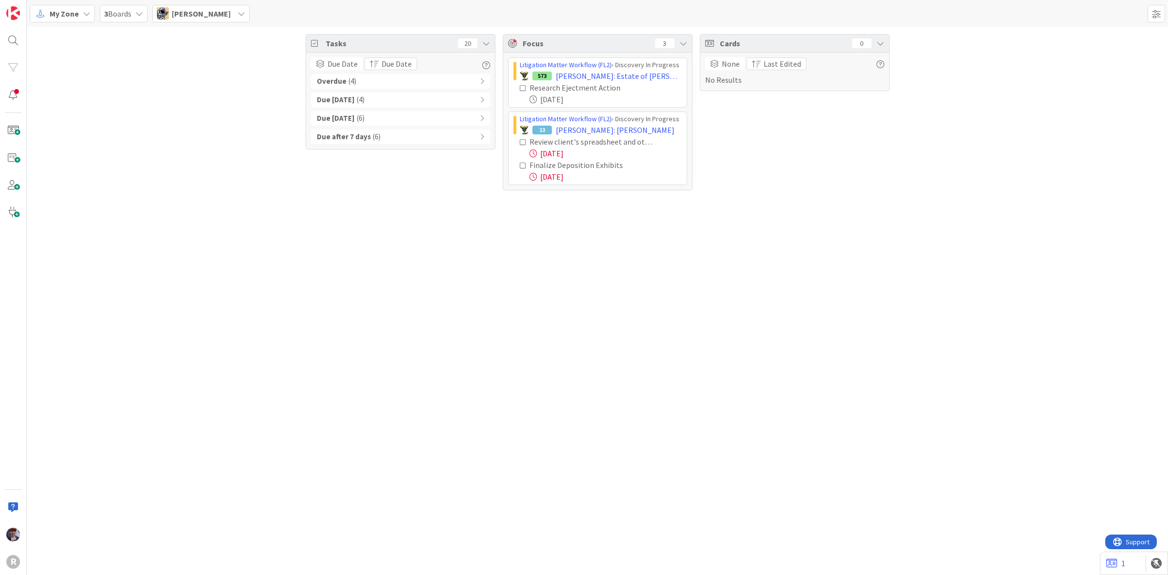
click at [185, 15] on span "Tyler McDonald" at bounding box center [201, 14] width 59 height 12
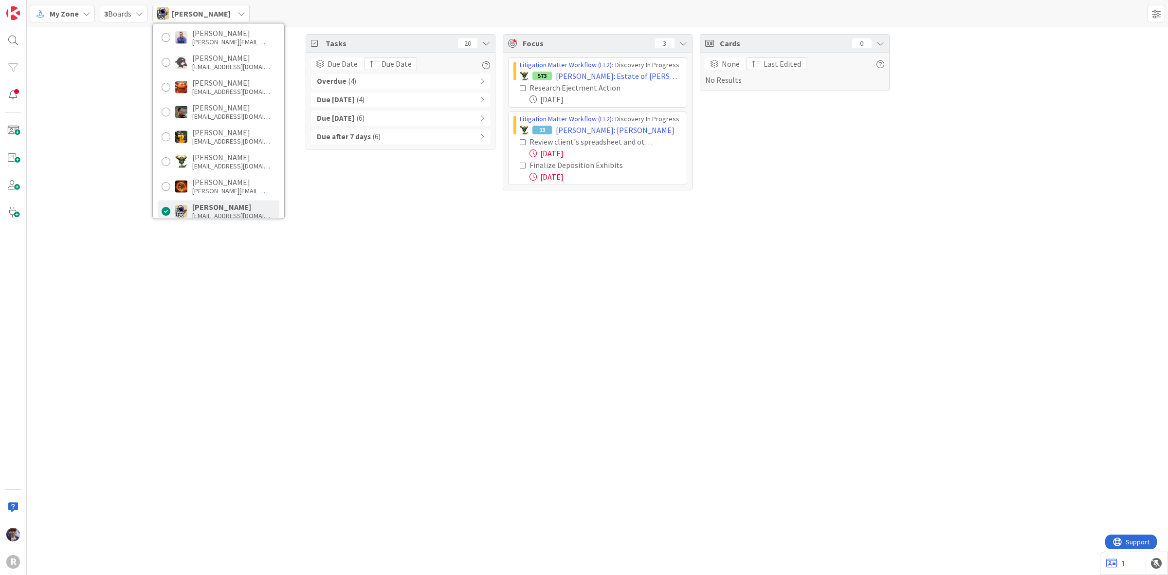
click at [88, 73] on div "Tasks 20 Due Date Due Date Overdue ( 4 ) Due Today ( 4 ) Due within 7 days ( 6 …" at bounding box center [597, 112] width 1141 height 171
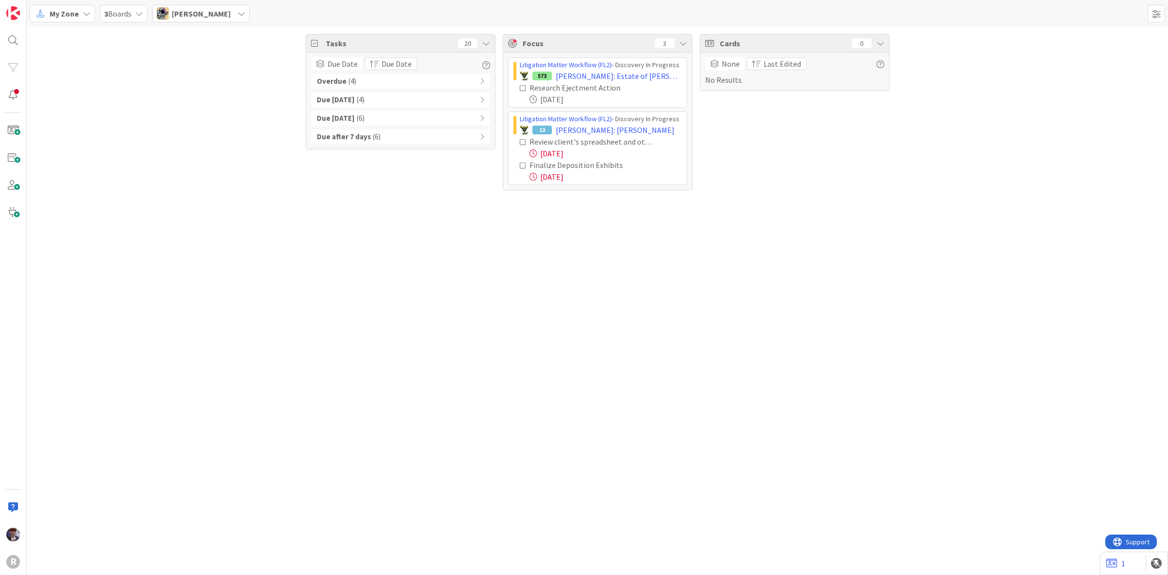
click at [59, 23] on div "My Zone My Zone Organization Select a single board Kanban List (Bulk Actions) M…" at bounding box center [597, 13] width 1141 height 27
click at [62, 10] on span "My Zone" at bounding box center [64, 14] width 29 height 12
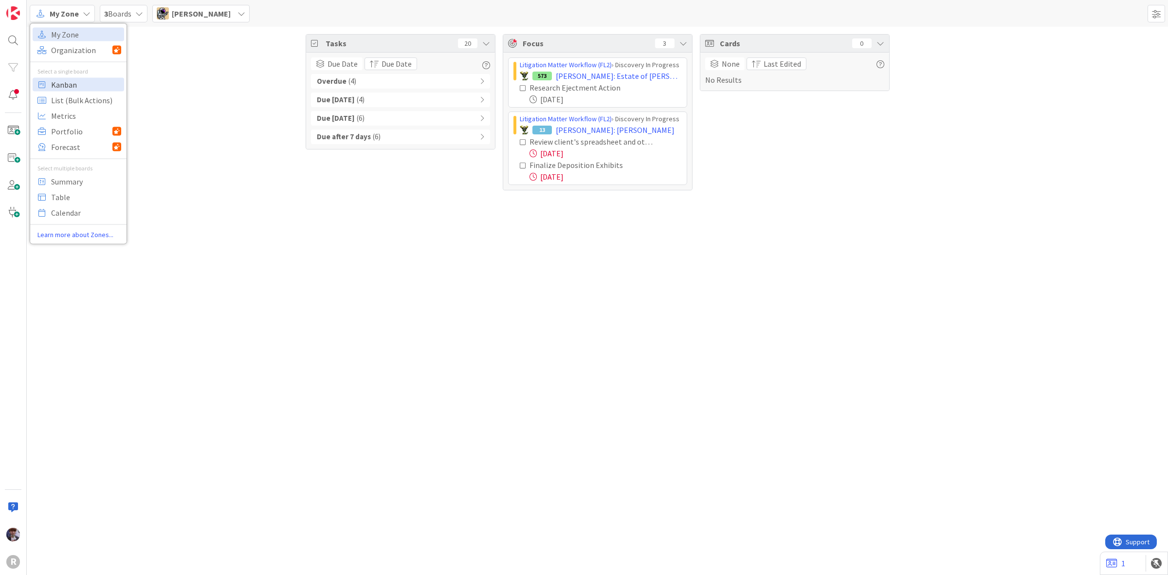
click at [72, 88] on span "Kanban" at bounding box center [86, 84] width 70 height 15
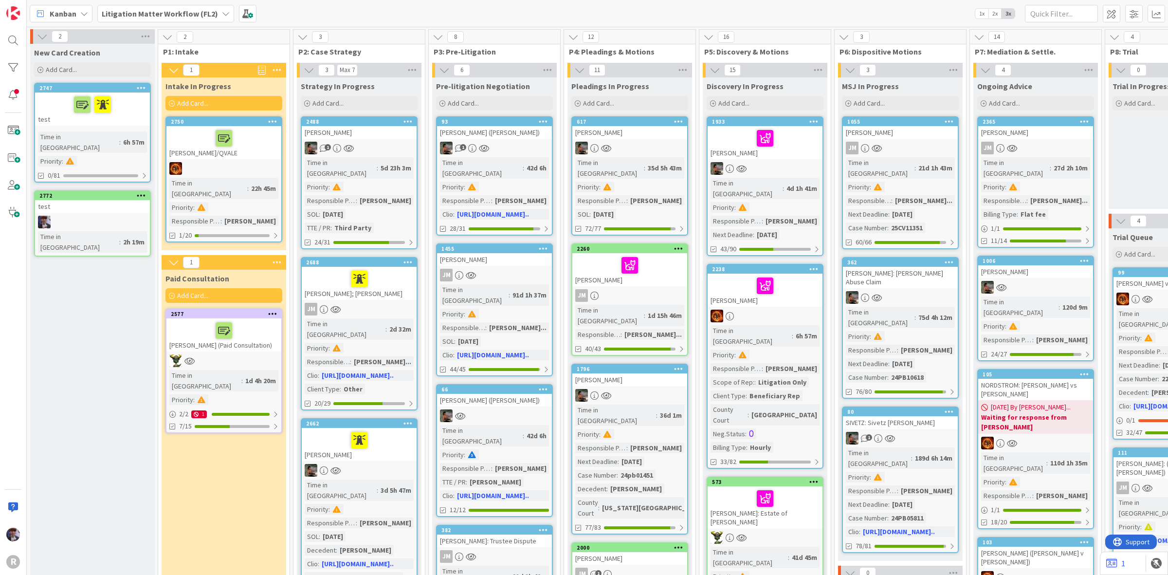
click at [208, 16] on b "Litigation Matter Workflow (FL2)" at bounding box center [160, 14] width 116 height 10
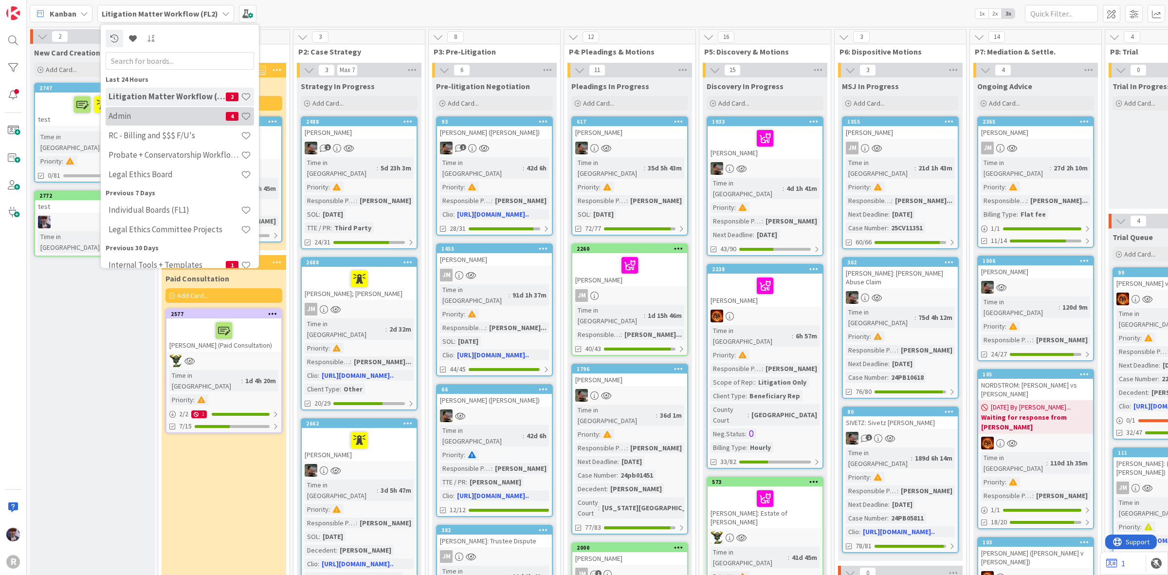
click at [161, 115] on h4 "Admin" at bounding box center [167, 116] width 117 height 10
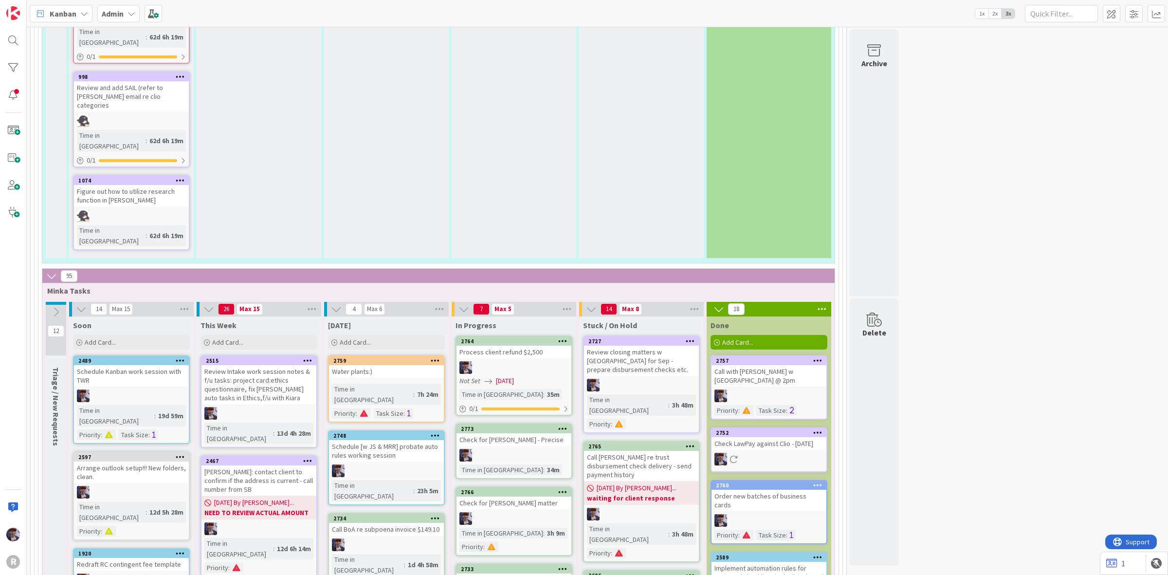
scroll to position [1581, 0]
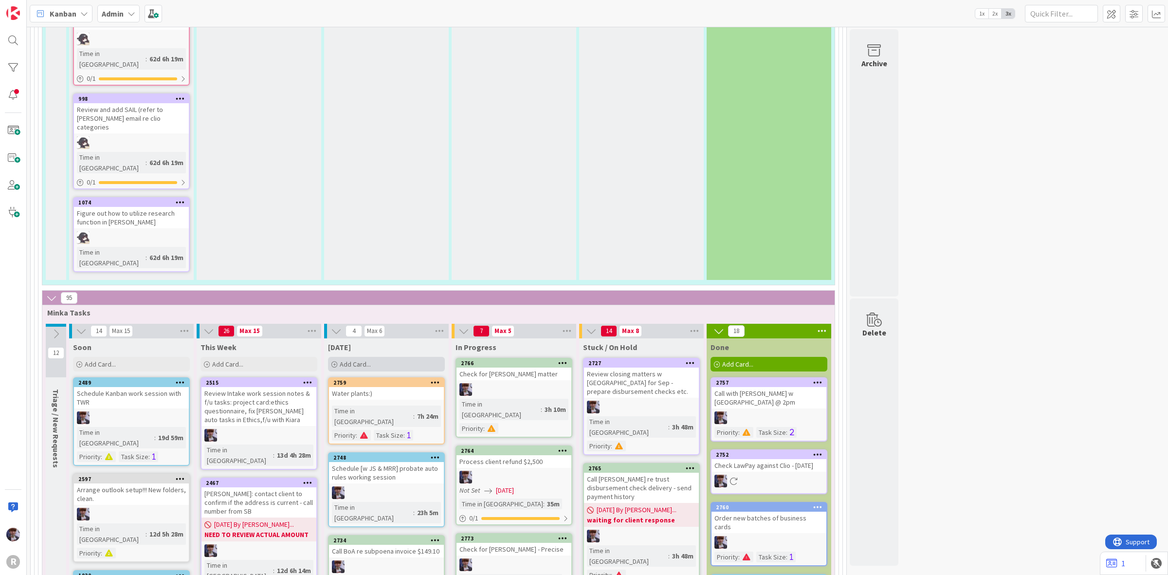
click at [368, 357] on div "Add Card..." at bounding box center [386, 364] width 117 height 15
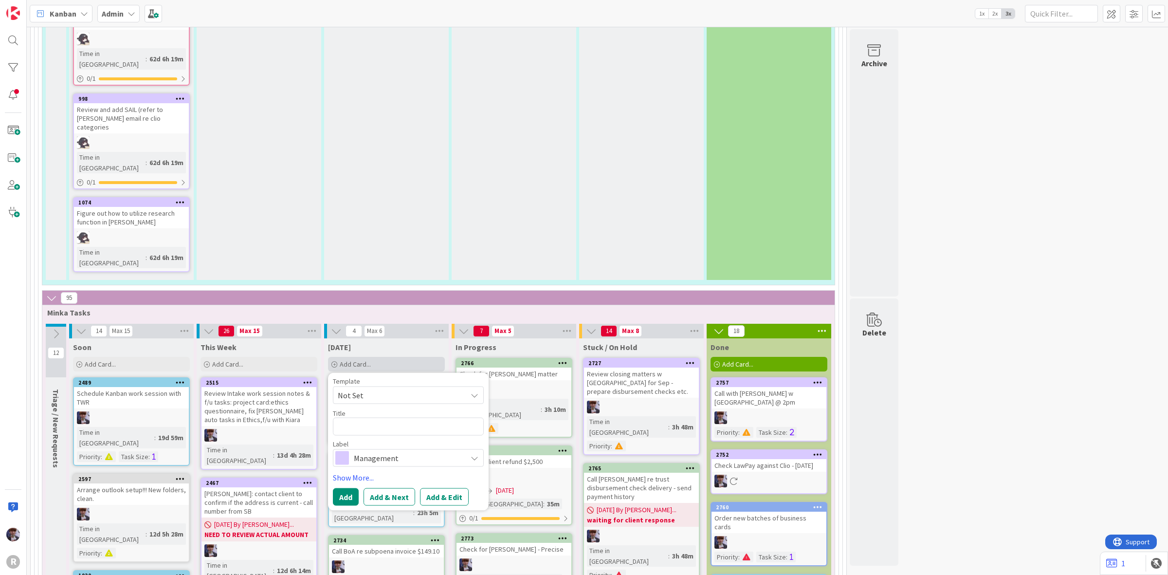
type textarea "x"
type textarea "T"
type textarea "x"
type textarea "Ta"
type textarea "x"
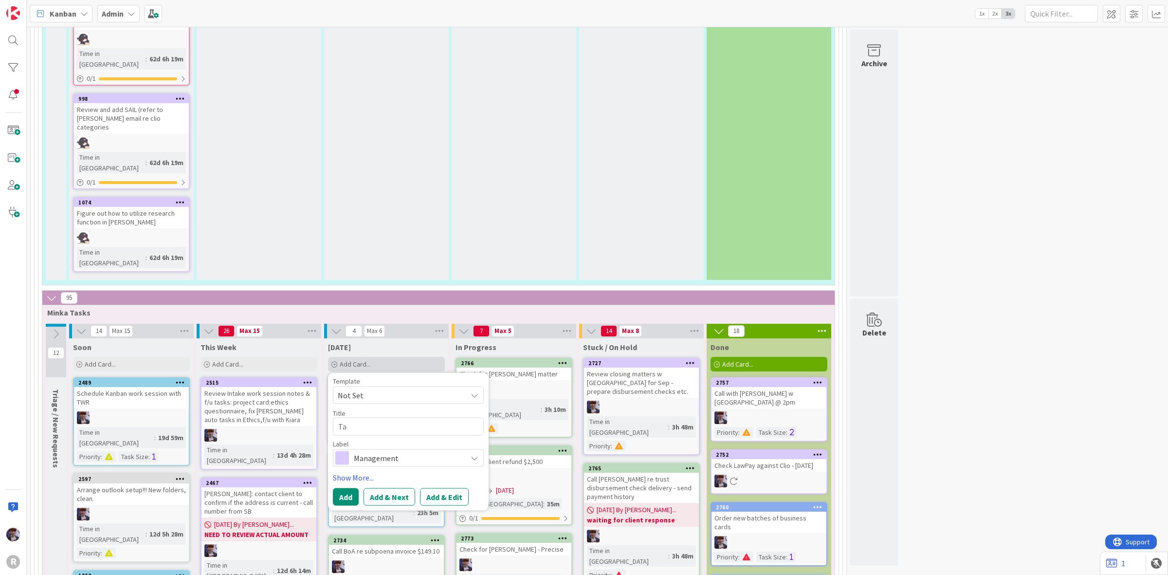
type textarea "Tal"
type textarea "x"
type textarea "Talk"
type textarea "x"
type textarea "Talk"
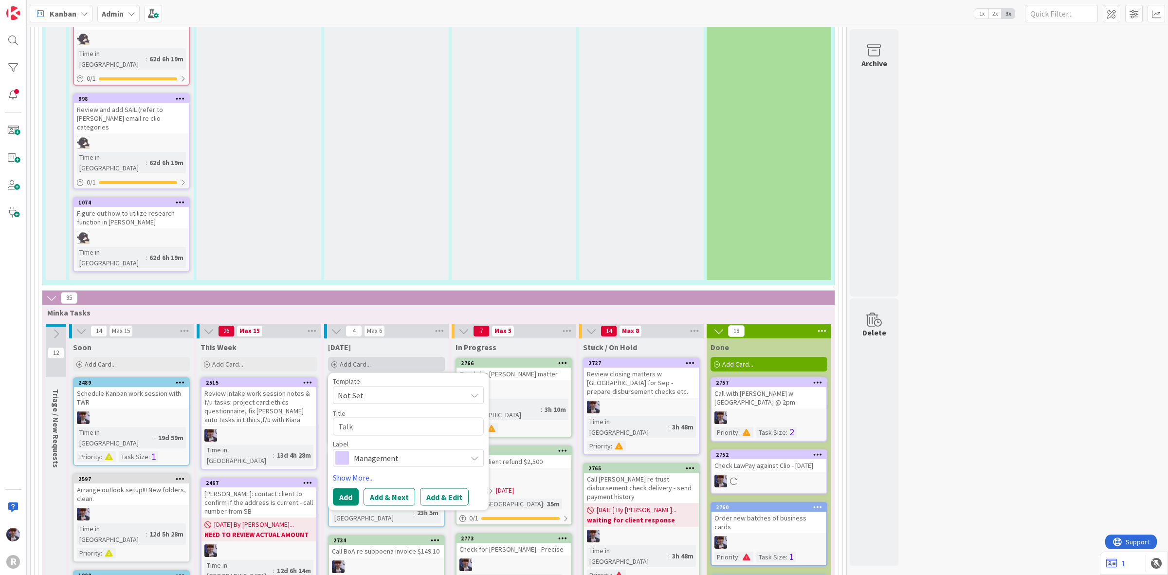
type textarea "x"
type textarea "Talk t"
type textarea "x"
type textarea "Talk to"
type textarea "x"
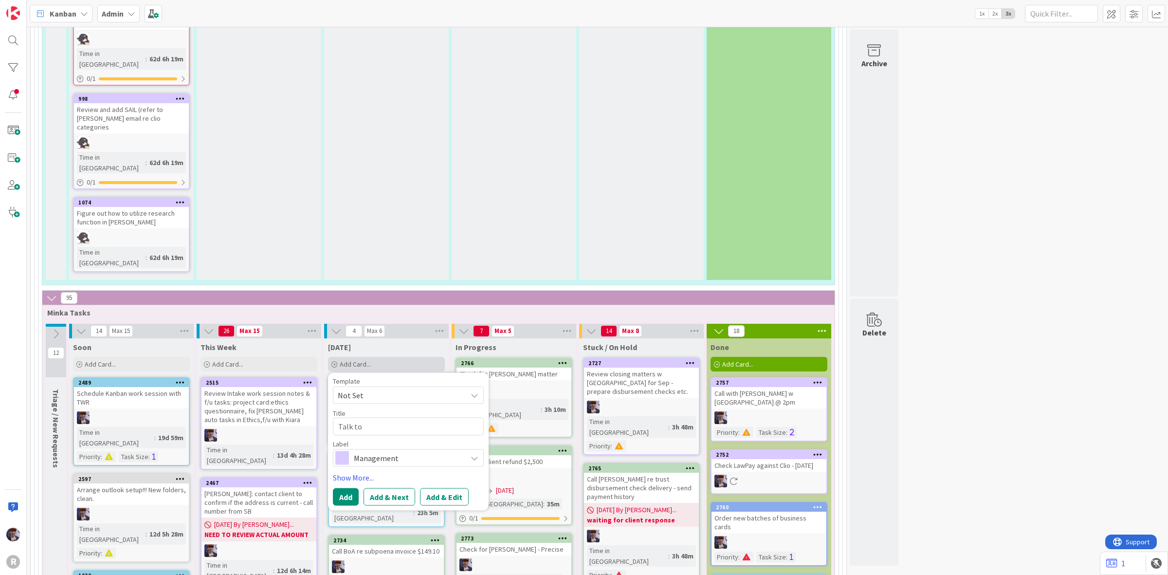
type textarea "Talk to"
type textarea "x"
type textarea "Talk to T"
type textarea "x"
type textarea "Talk to TW"
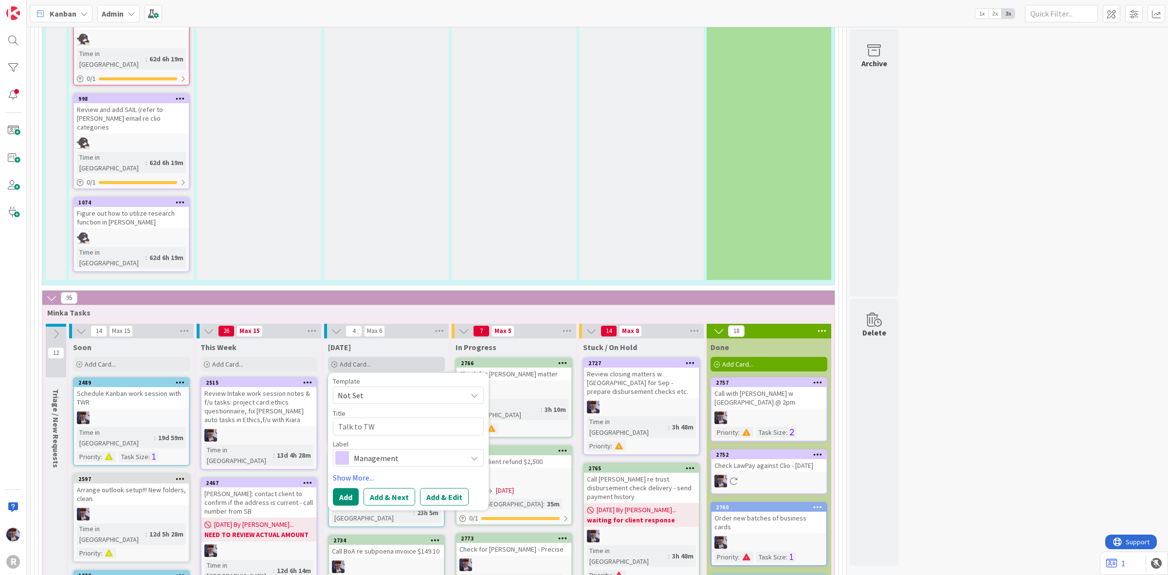
type textarea "x"
type textarea "Talk to TWR"
type textarea "x"
type textarea "Talk to TWR"
type textarea "x"
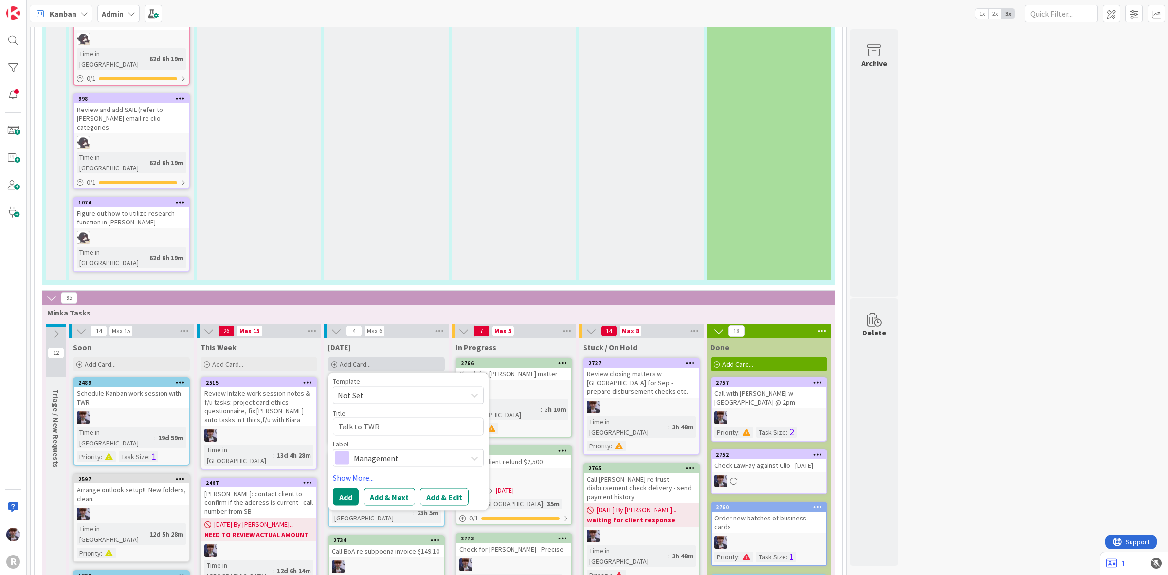
type textarea "Talk to TWR r"
type textarea "x"
type textarea "Talk to TWR re"
type textarea "x"
type textarea "Talk to TWR re a"
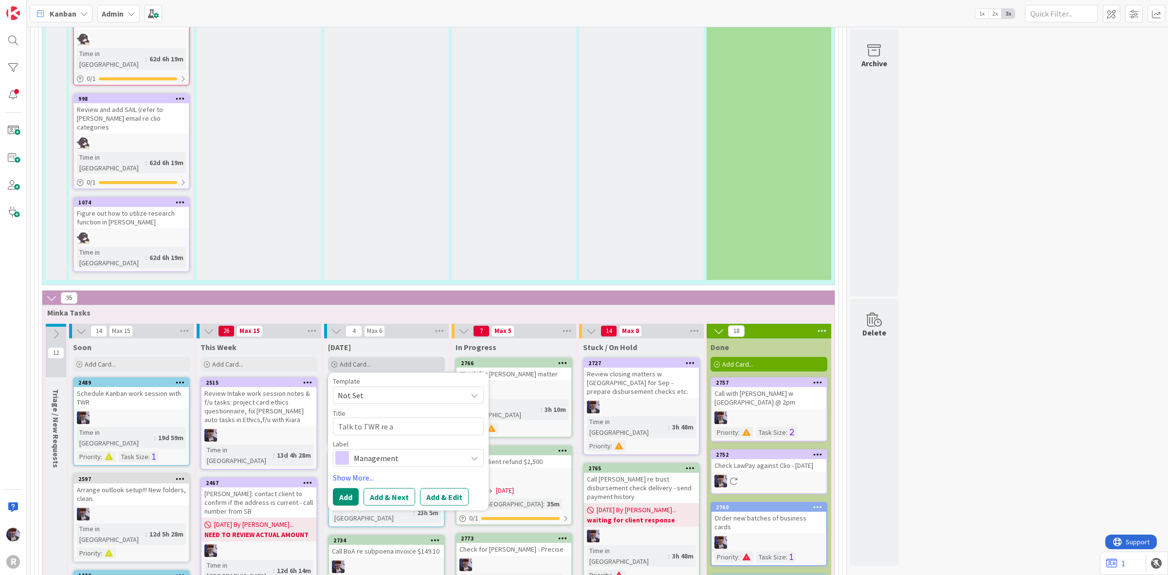
type textarea "x"
type textarea "Talk to TWR re au"
type textarea "x"
type textarea "Talk to TWR re aut"
type textarea "x"
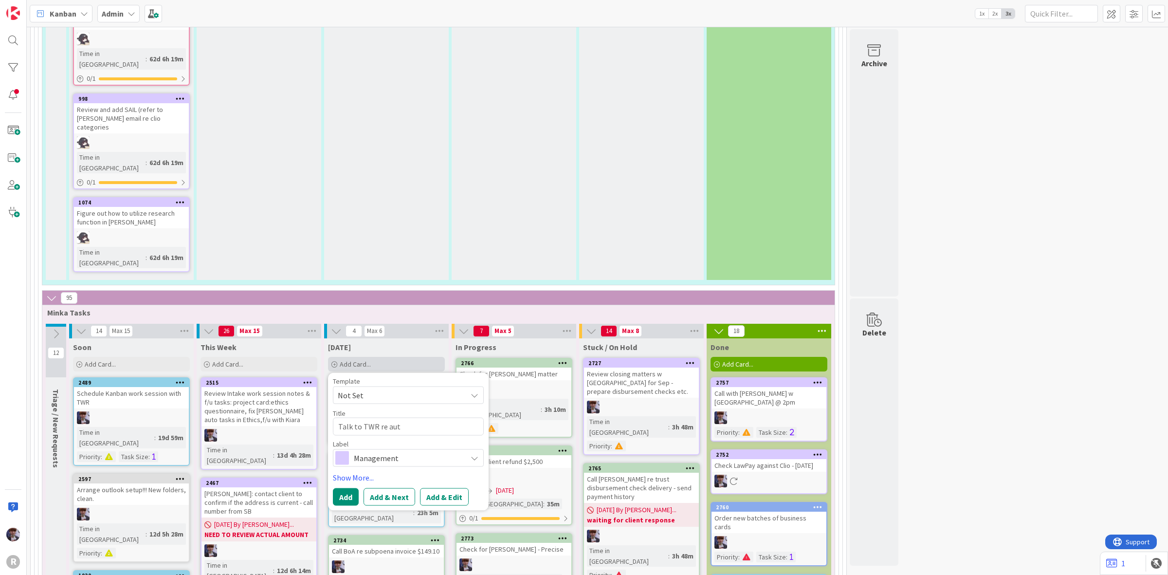
type textarea "Talk to TWR re auto"
type textarea "x"
type textarea "Talk to TWR re auto"
type textarea "x"
type textarea "Talk to TWR re auto"
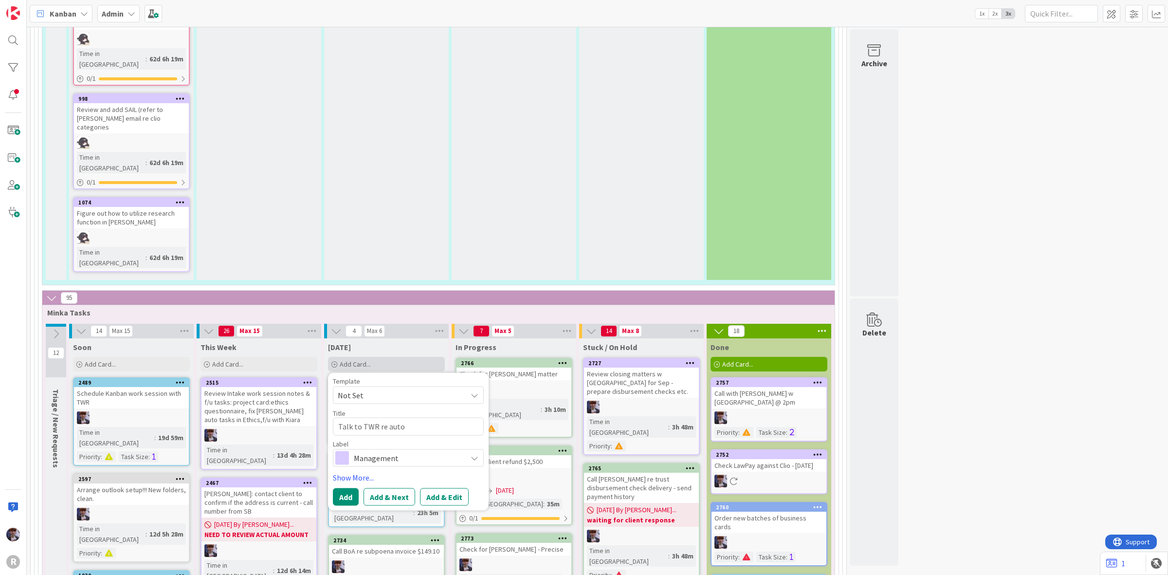
type textarea "x"
type textarea "Talk to TWR re aut"
type textarea "x"
type textarea "Talk to TWR re au"
type textarea "x"
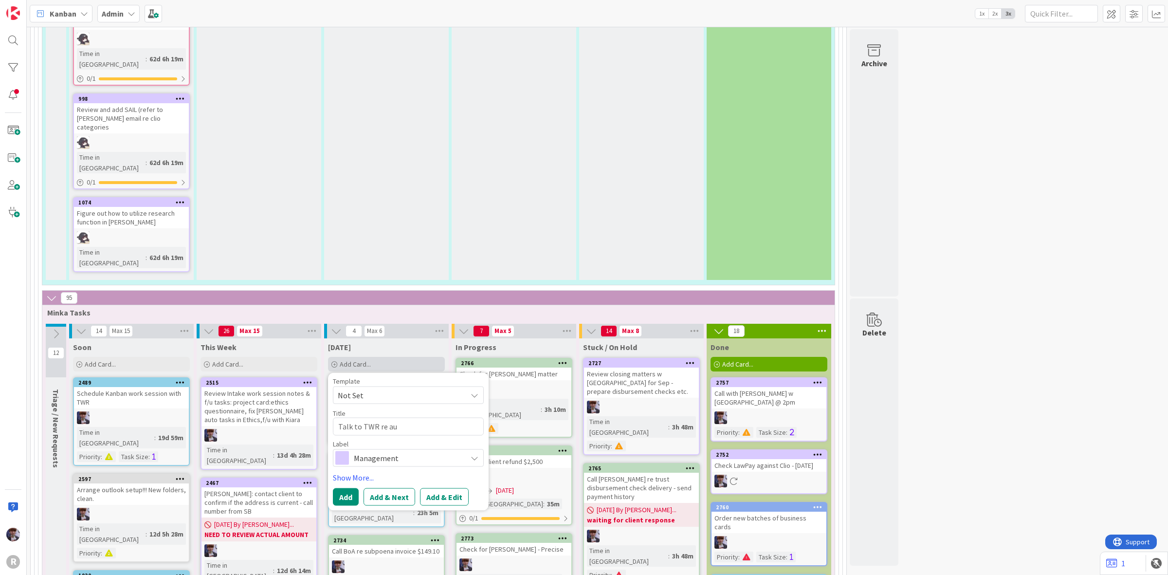
type textarea "Talk to TWR re a"
type textarea "x"
type textarea "Talk to TWR re"
type textarea "x"
type textarea "Talk to TWR re"
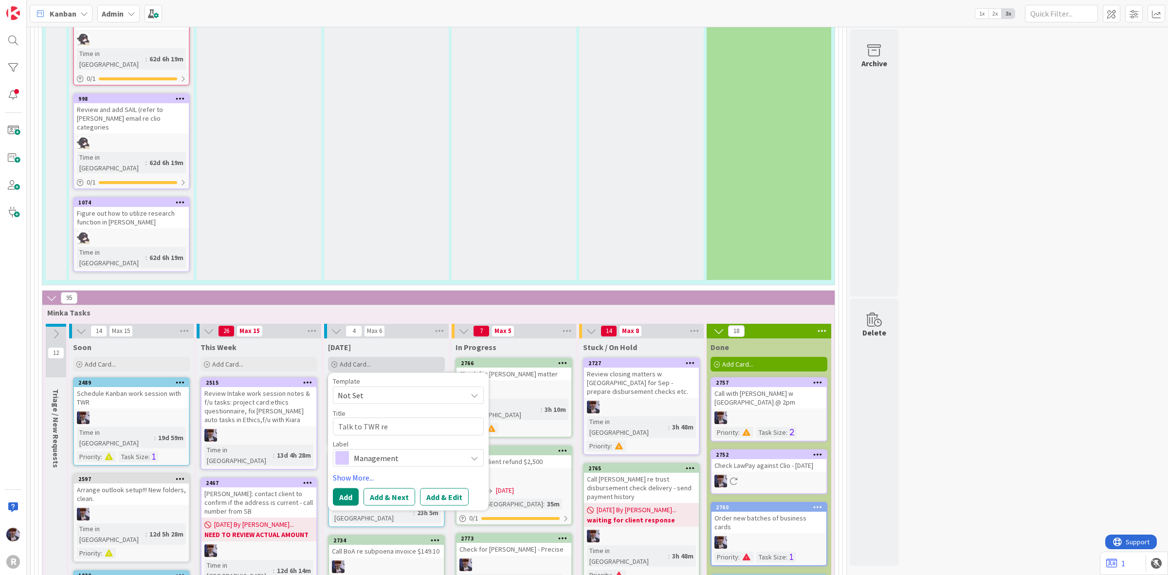
type textarea "x"
type textarea "Talk to TWR r"
type textarea "x"
type textarea "Talk to TWR"
type textarea "x"
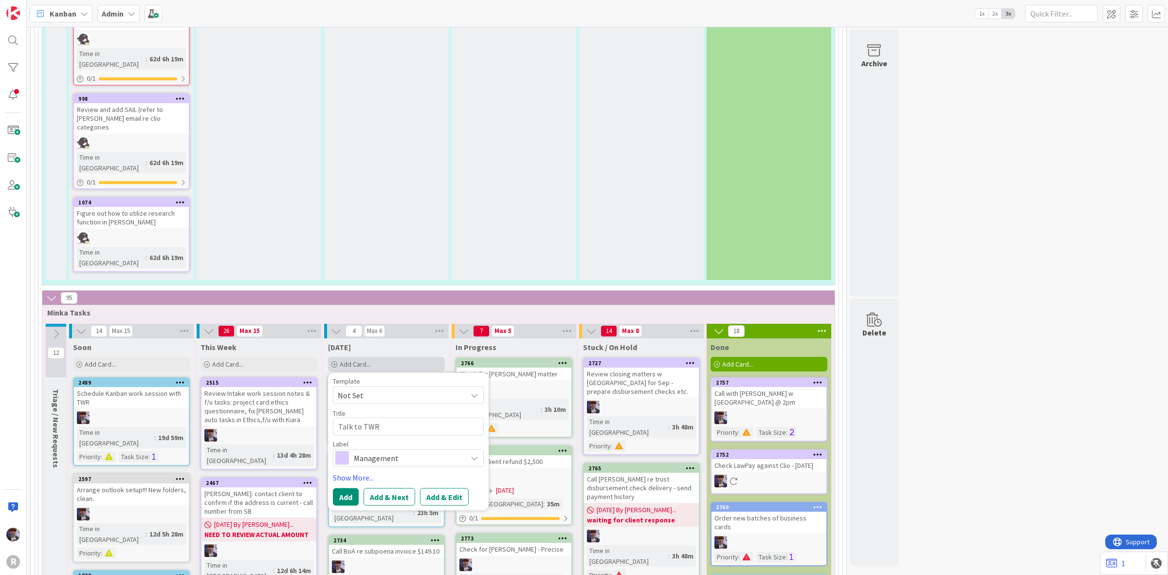
type textarea "Talk to TWR"
type textarea "x"
type textarea "Talk to TW"
type textarea "x"
type textarea "Talk to T"
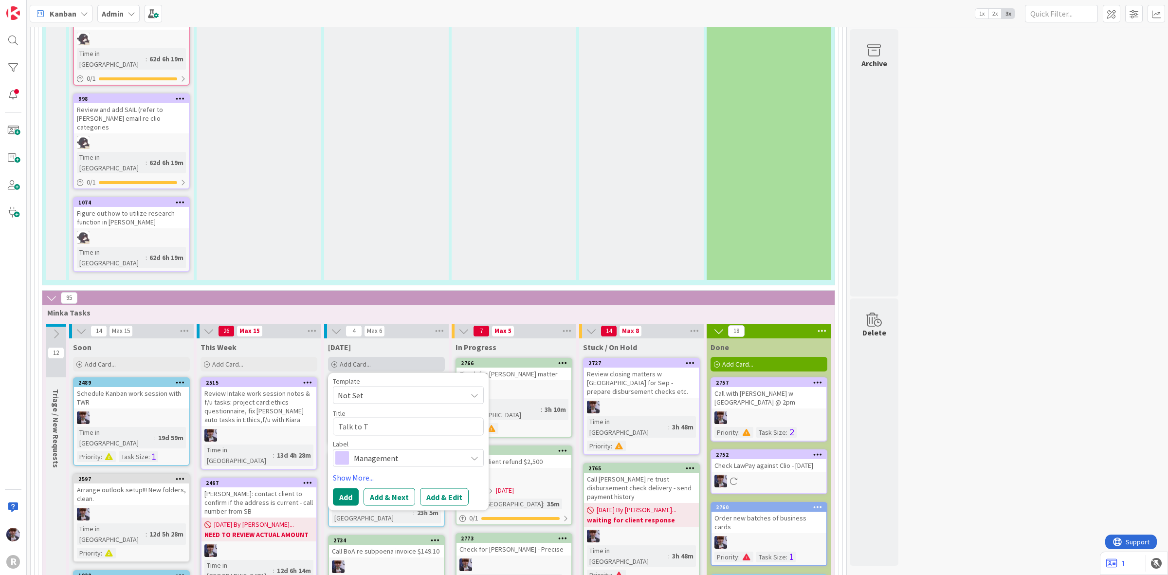
type textarea "x"
type textarea "Talk to"
type textarea "x"
type textarea "Talk to"
type textarea "x"
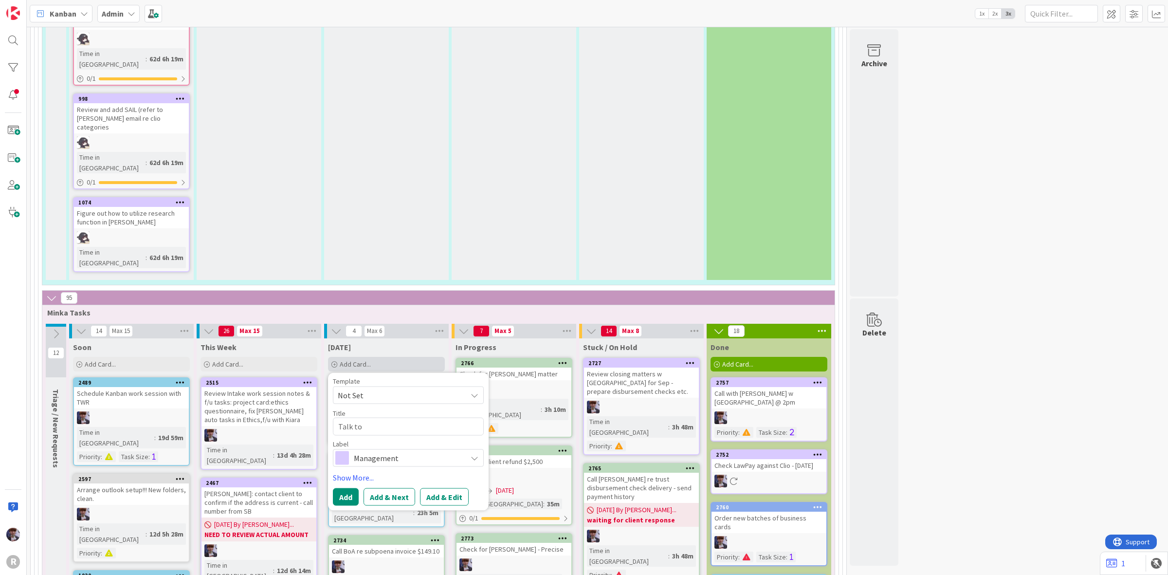
type textarea "Talk t"
type textarea "x"
type textarea "Talk"
type textarea "x"
type textarea "Talk"
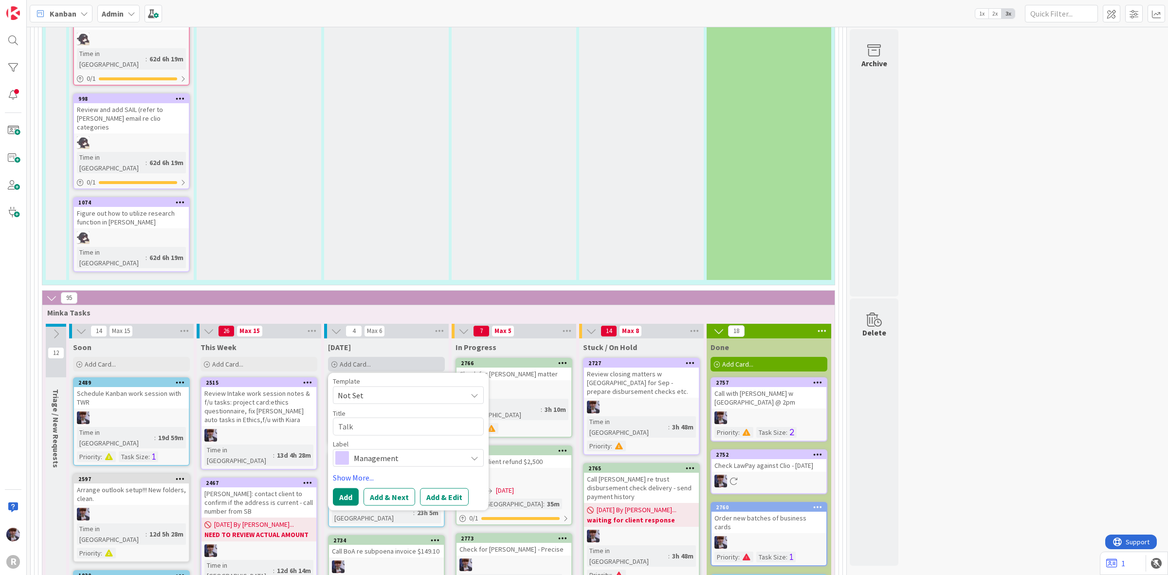
type textarea "x"
type textarea "Tal"
type textarea "x"
type textarea "Ta"
type textarea "x"
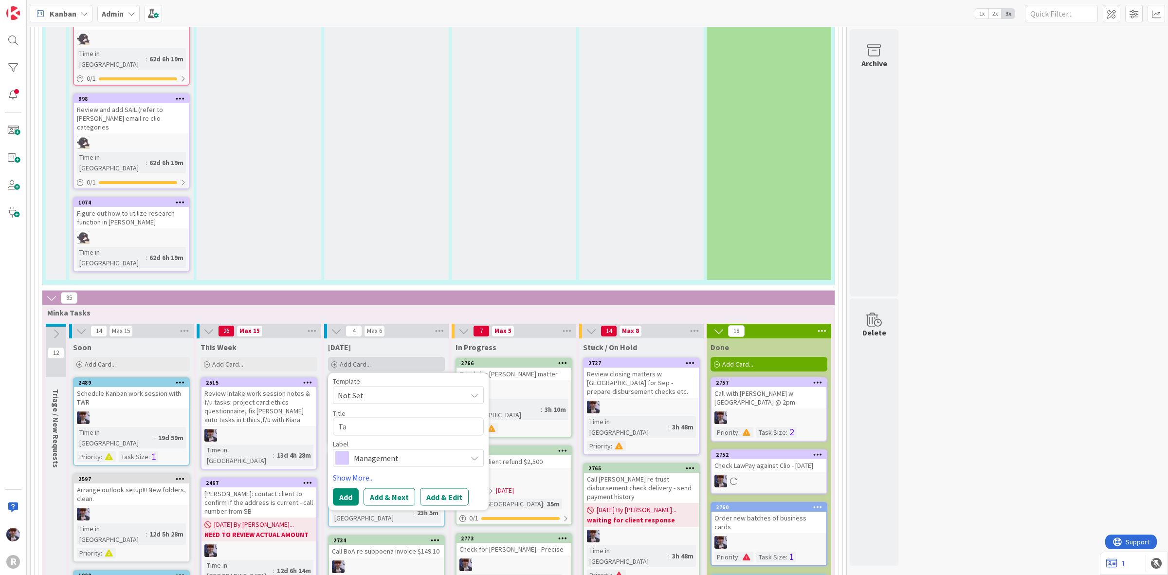
type textarea "T"
type textarea "x"
type textarea "F"
type textarea "x"
type textarea "F/"
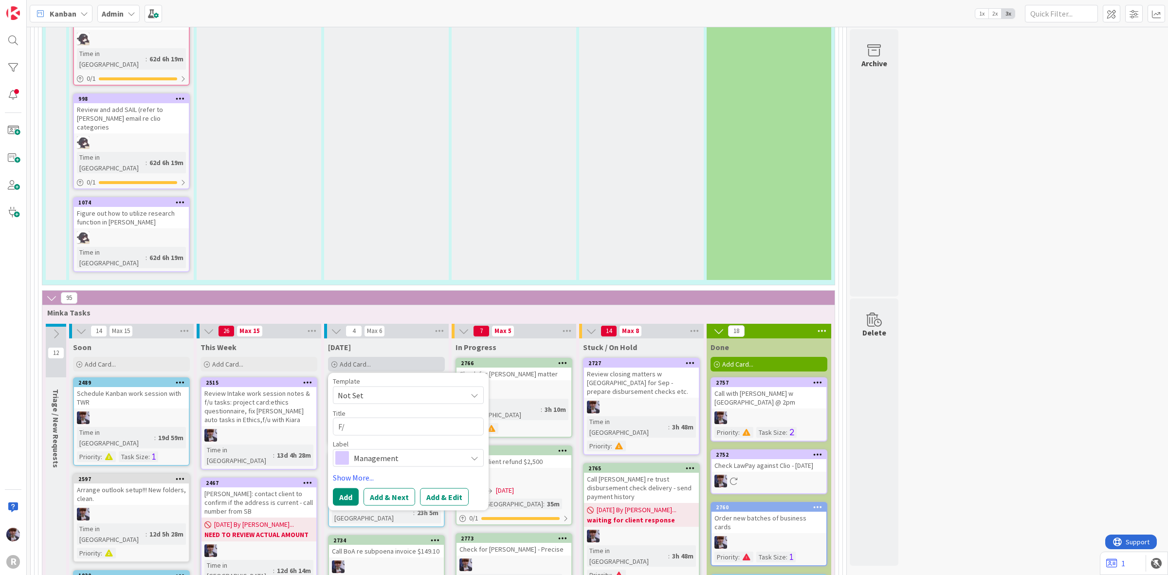
type textarea "x"
type textarea "F/u"
type textarea "x"
type textarea "F/u"
type textarea "x"
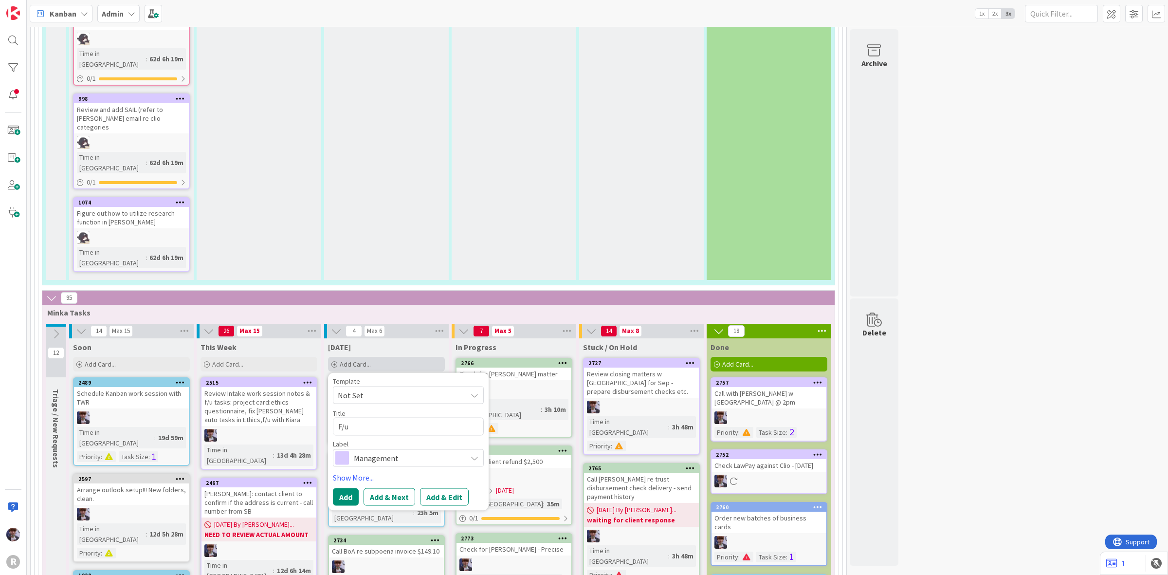
type textarea "F/u c"
type textarea "x"
type textarea "F/u ca"
type textarea "x"
type textarea "F/u cal"
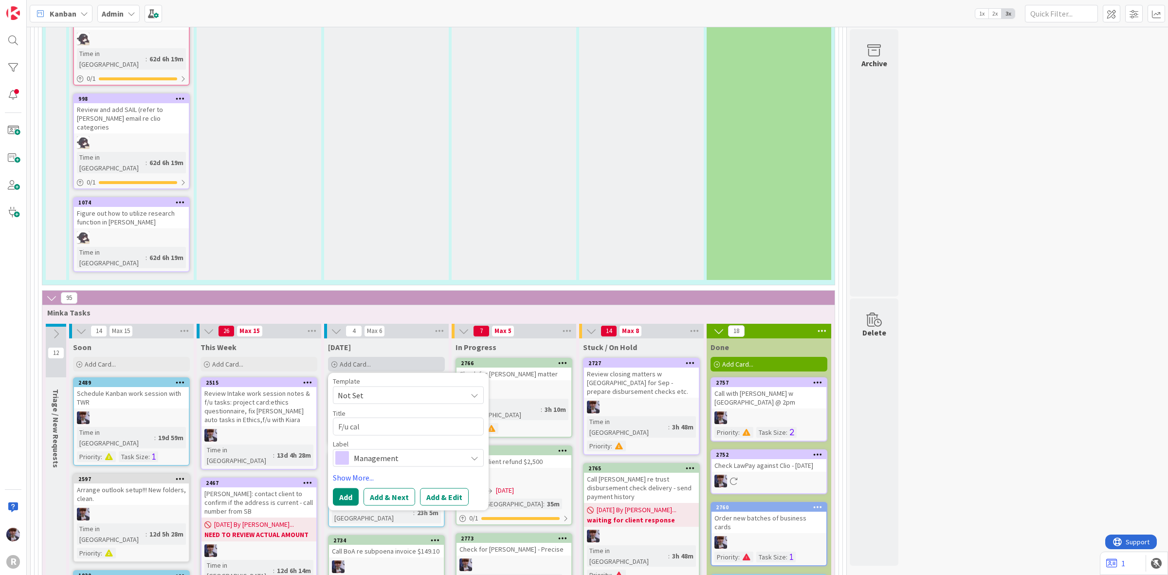
type textarea "x"
type textarea "F/u call"
type textarea "x"
type textarea "F/u call"
type textarea "x"
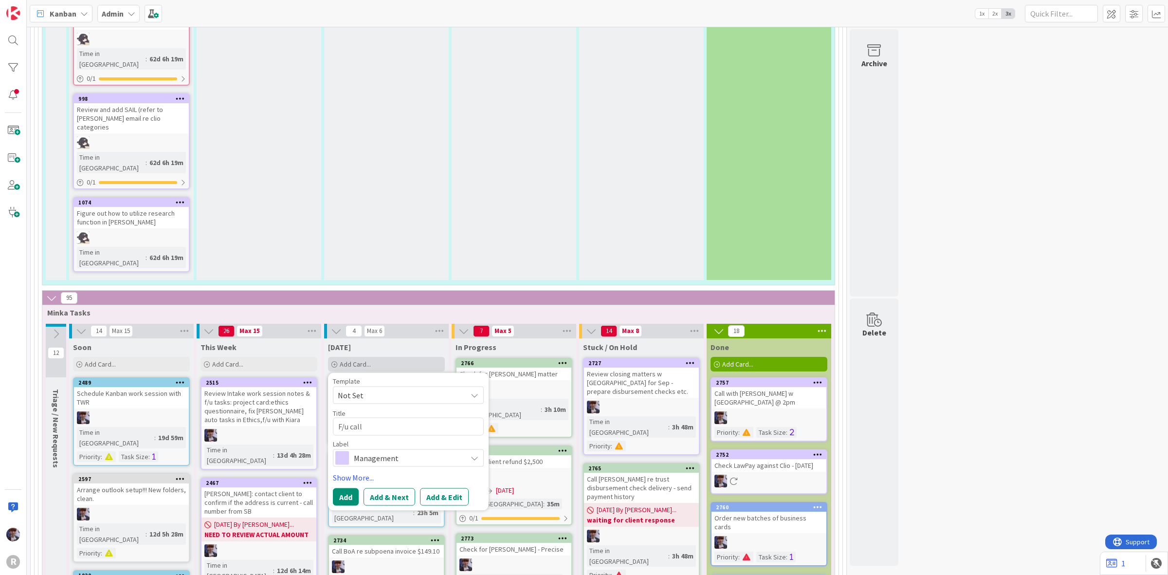
type textarea "F/u call"
type textarea "x"
type textarea "F/u cal"
type textarea "x"
type textarea "F/u ca"
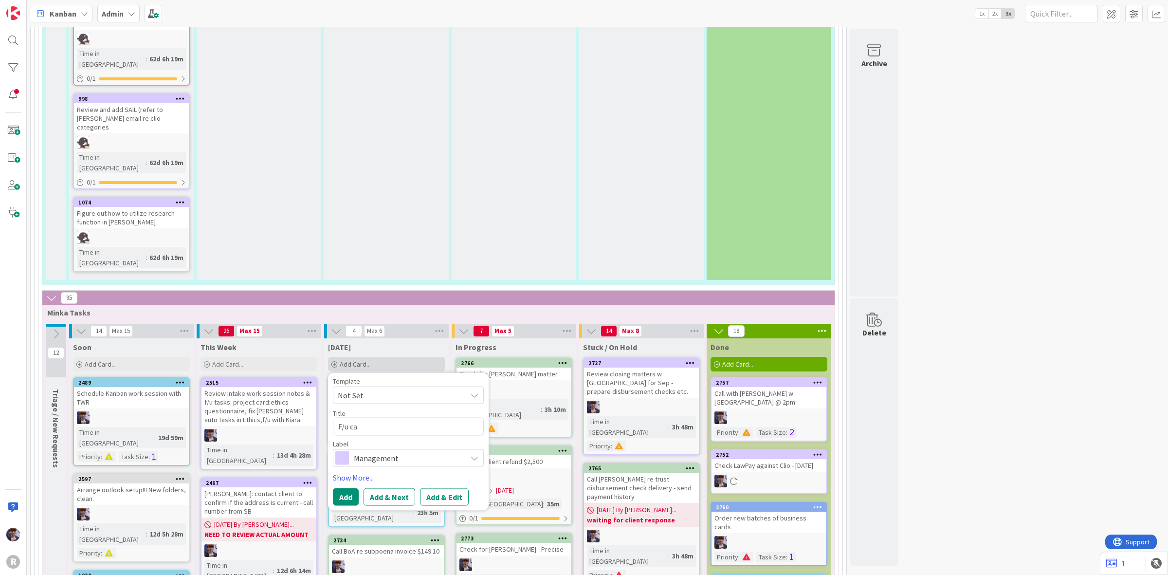
type textarea "x"
type textarea "F/u c"
type textarea "x"
type textarea "F/u"
type textarea "x"
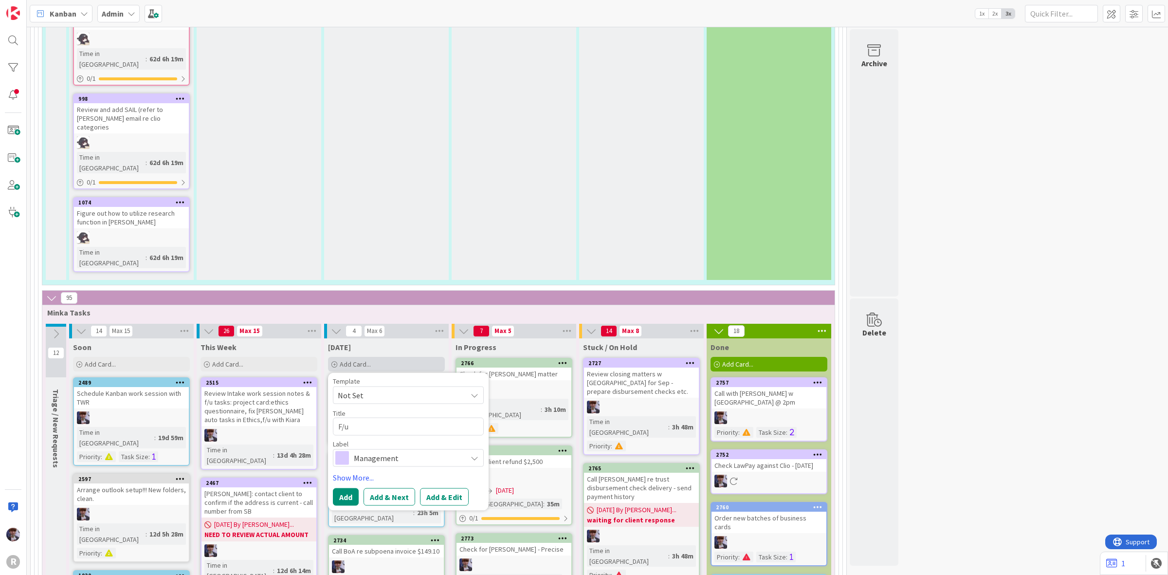
type textarea "F/u t"
type textarea "x"
type textarea "F/u ta"
type textarea "x"
type textarea "F/u tal"
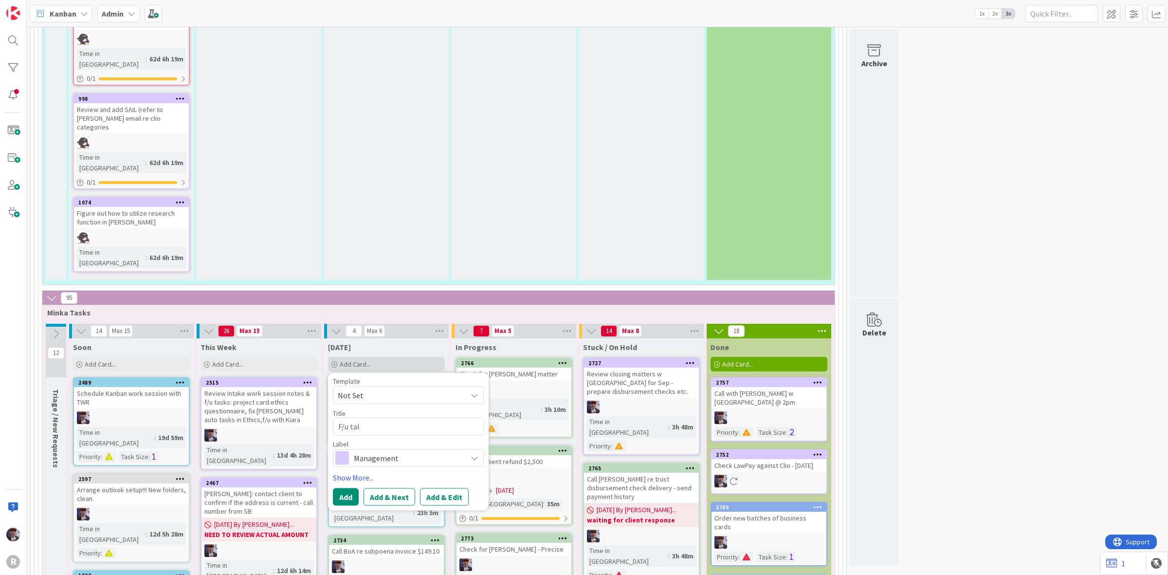
type textarea "x"
type textarea "F/u talk"
type textarea "x"
type textarea "F/u talk"
type textarea "x"
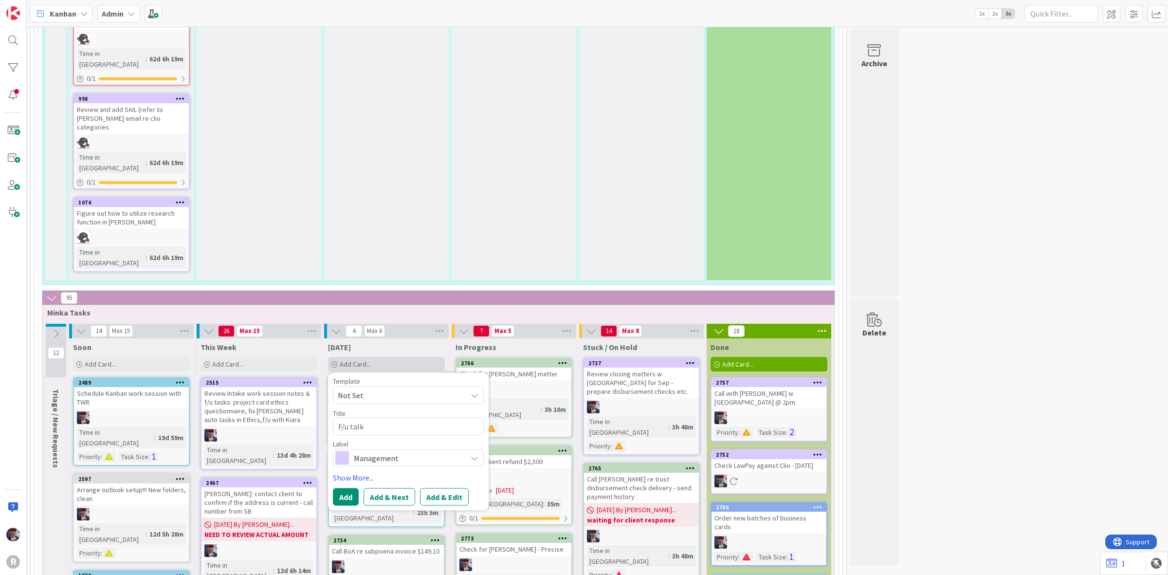
type textarea "F/u talk w"
type textarea "x"
type textarea "F/u talk wi"
type textarea "x"
type textarea "F/u talk wit"
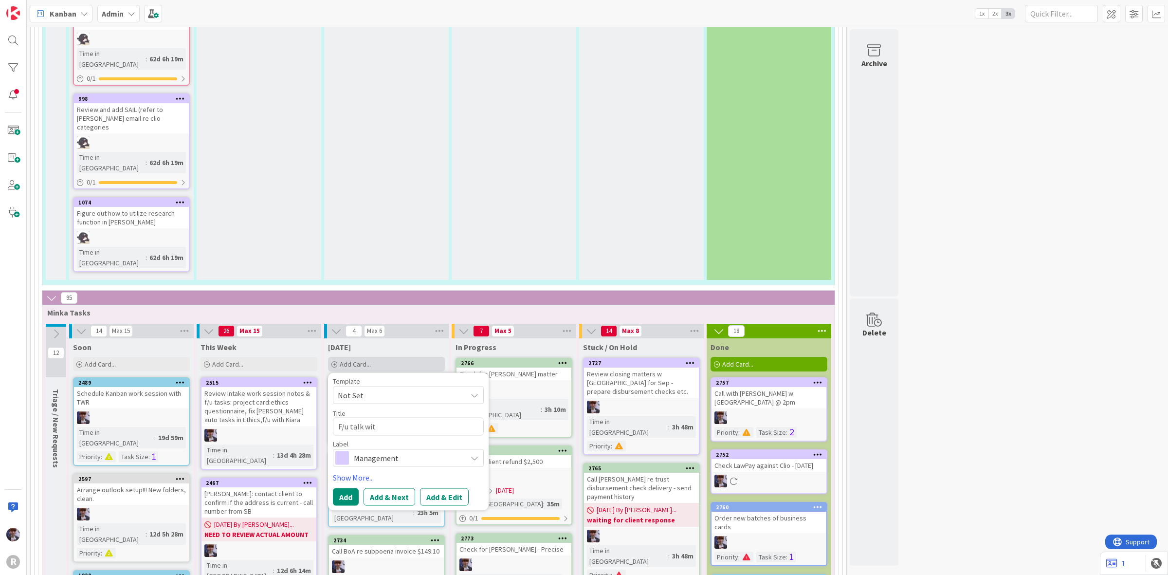
type textarea "x"
type textarea "F/u talk with"
type textarea "x"
type textarea "F/u talk with"
type textarea "x"
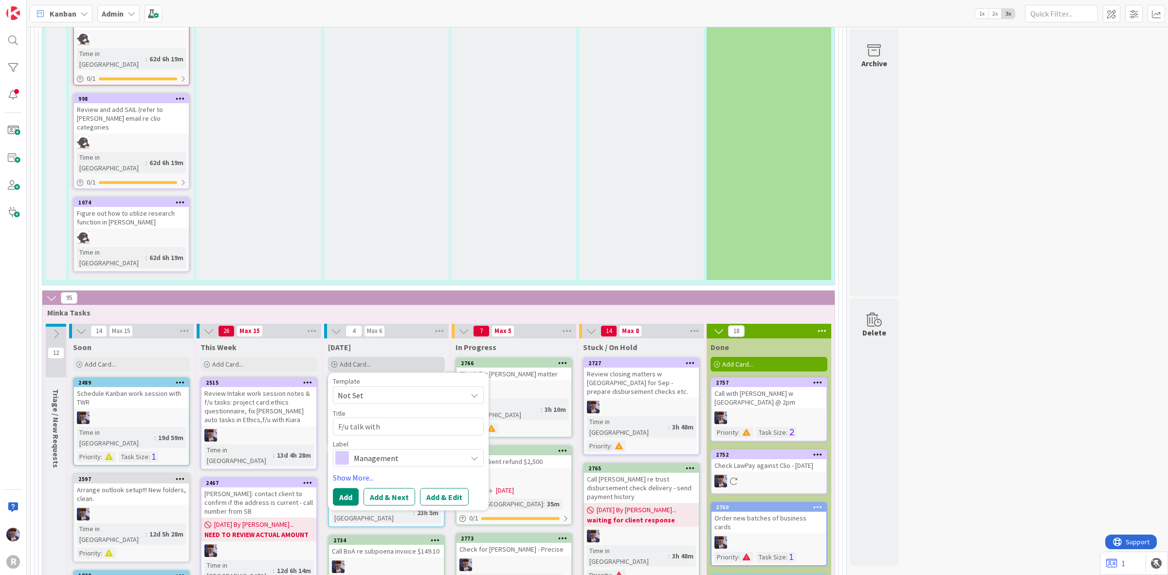
type textarea "F/u talk with T"
type textarea "x"
type textarea "F/u talk with TW"
type textarea "x"
type textarea "F/u talk with TWR"
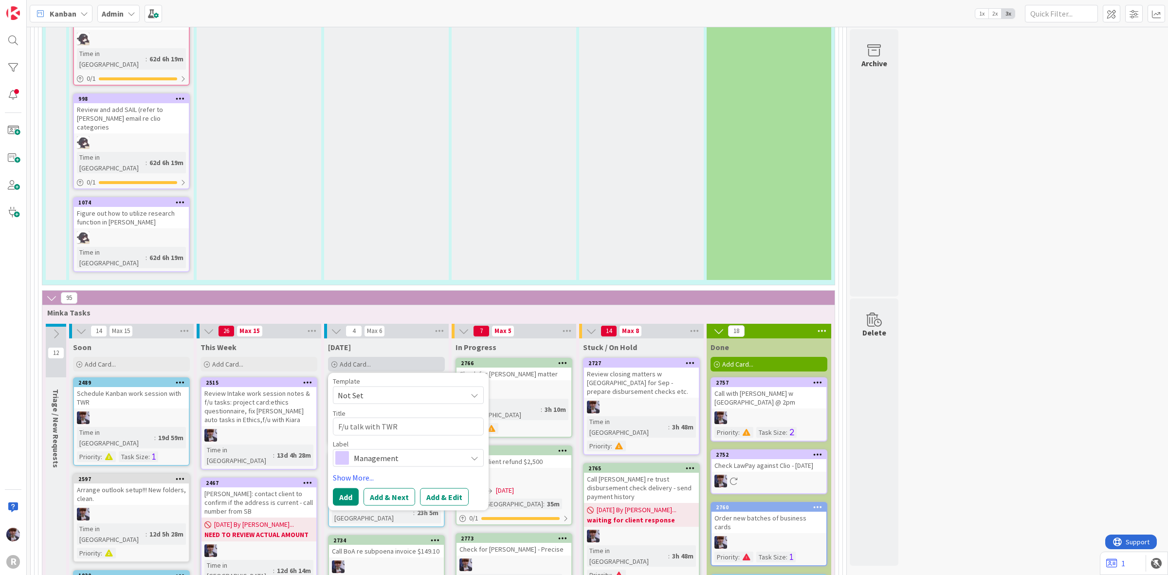
type textarea "x"
type textarea "F/u talk with TWR"
type textarea "x"
type textarea "F/u talk with TWR r"
type textarea "x"
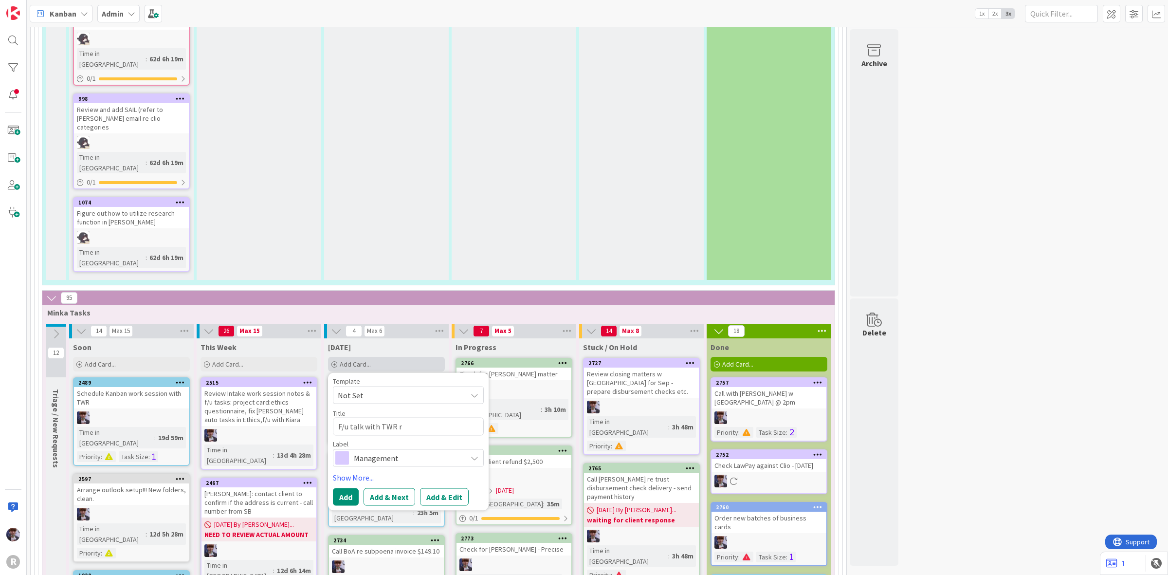
type textarea "F/u talk with TWR re"
type textarea "x"
type textarea "F/u talk with TWR re"
type textarea "x"
type textarea "F/u talk with TWR re a"
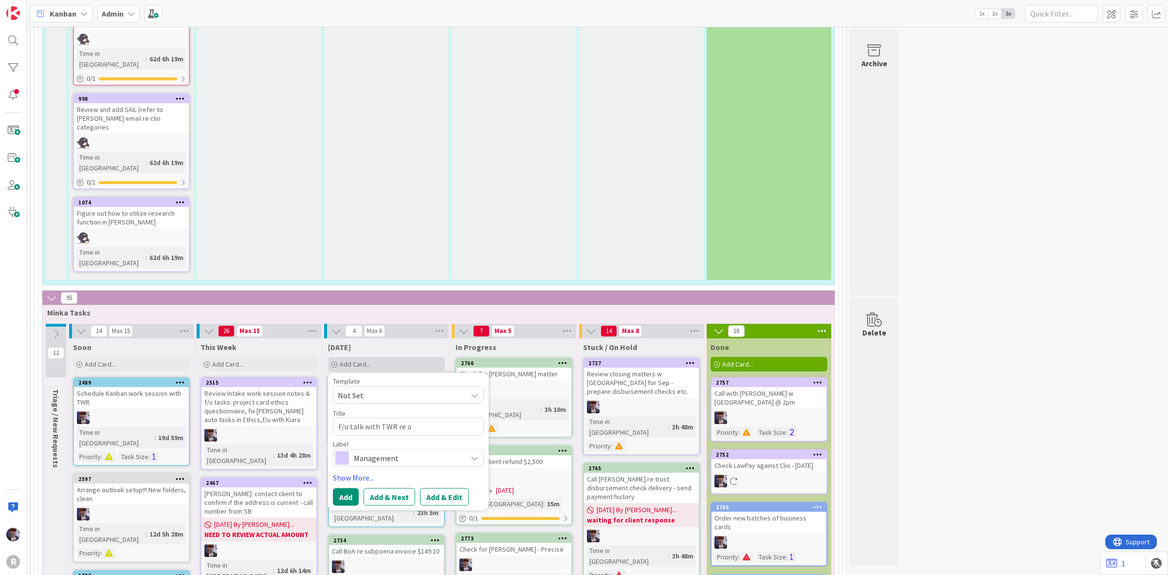
type textarea "x"
type textarea "F/u talk with TWR re au"
type textarea "x"
drag, startPoint x: 436, startPoint y: 210, endPoint x: 476, endPoint y: 218, distance: 40.3
click at [476, 417] on textarea "F/u talk with TWR re autotasks next stes etc." at bounding box center [408, 432] width 151 height 30
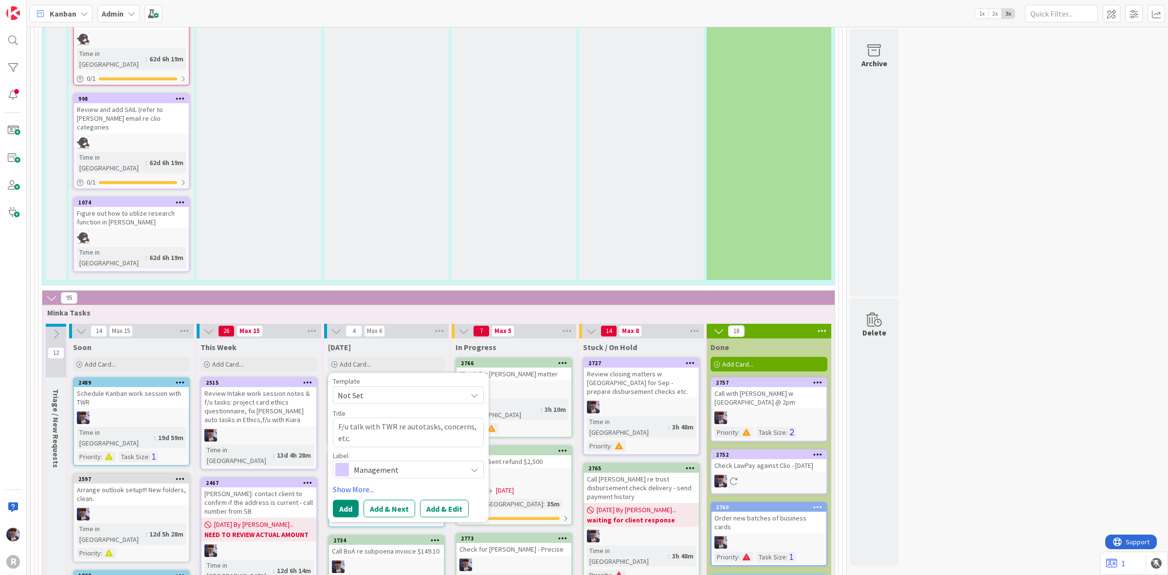
click at [417, 417] on textarea "F/u talk with TWR re autotasks, concerns, etc." at bounding box center [408, 432] width 151 height 30
click at [405, 462] on span "Management" at bounding box center [408, 469] width 108 height 14
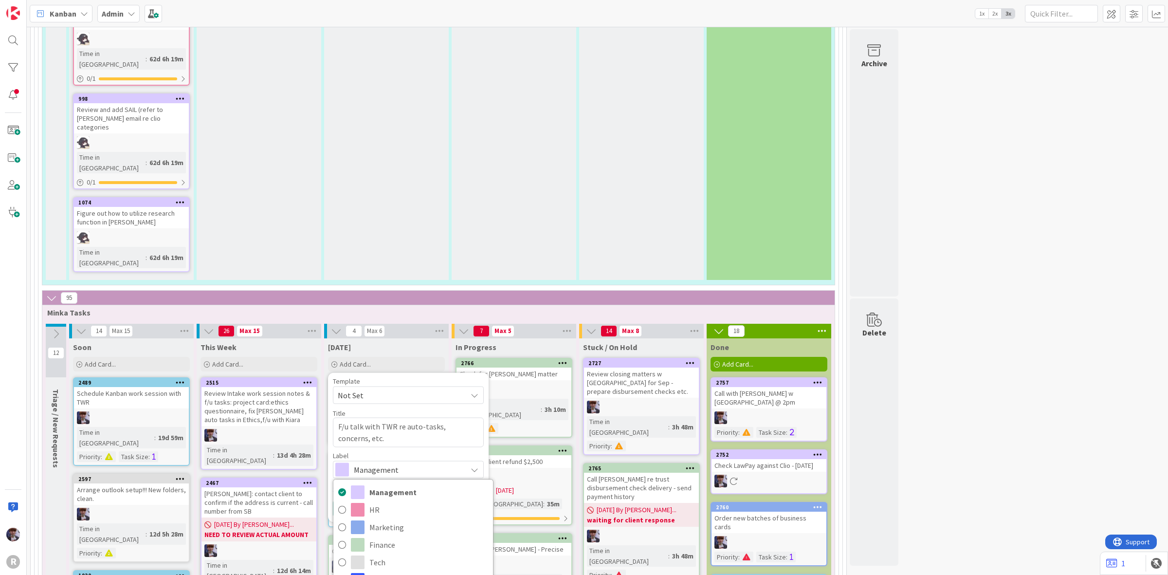
click at [405, 462] on span "Management" at bounding box center [408, 469] width 108 height 14
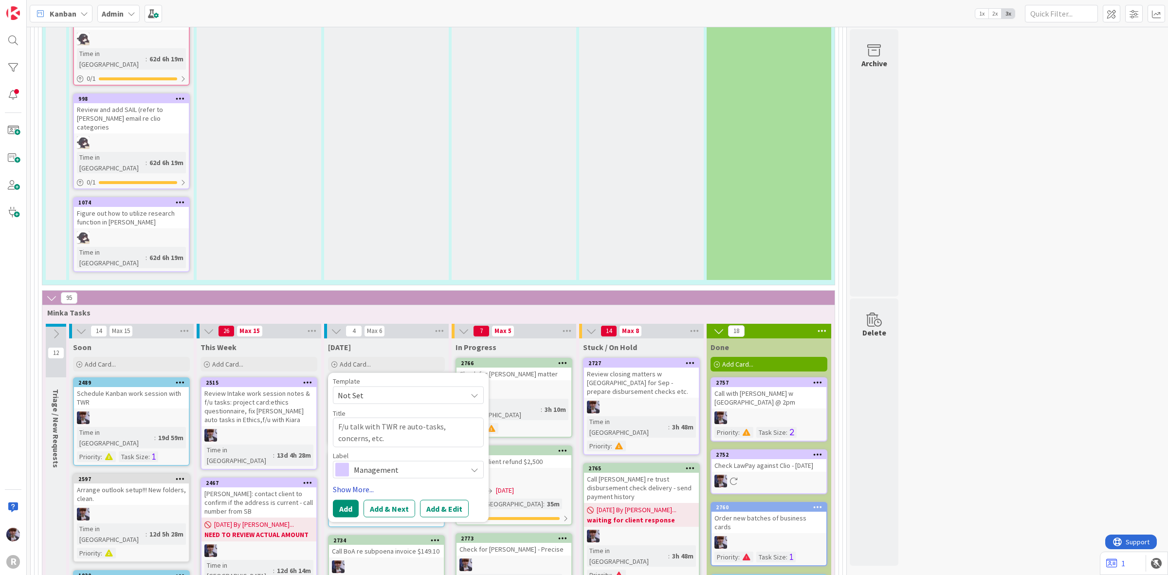
click at [376, 483] on link "Show More..." at bounding box center [408, 489] width 151 height 12
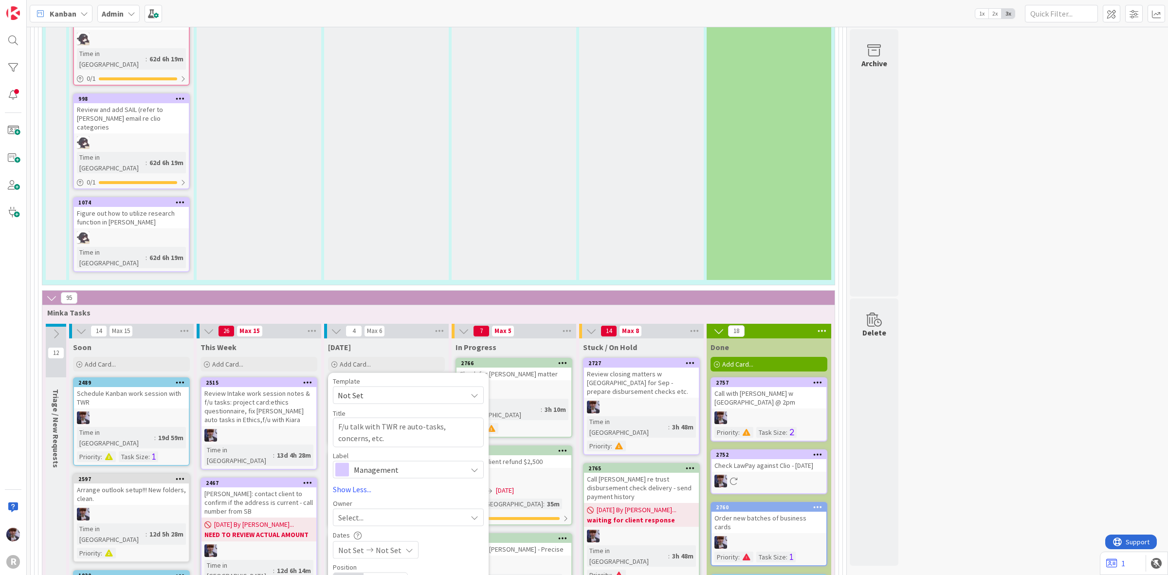
click at [403, 462] on span "Management" at bounding box center [408, 469] width 108 height 14
click at [374, 511] on div "Select..." at bounding box center [402, 517] width 128 height 12
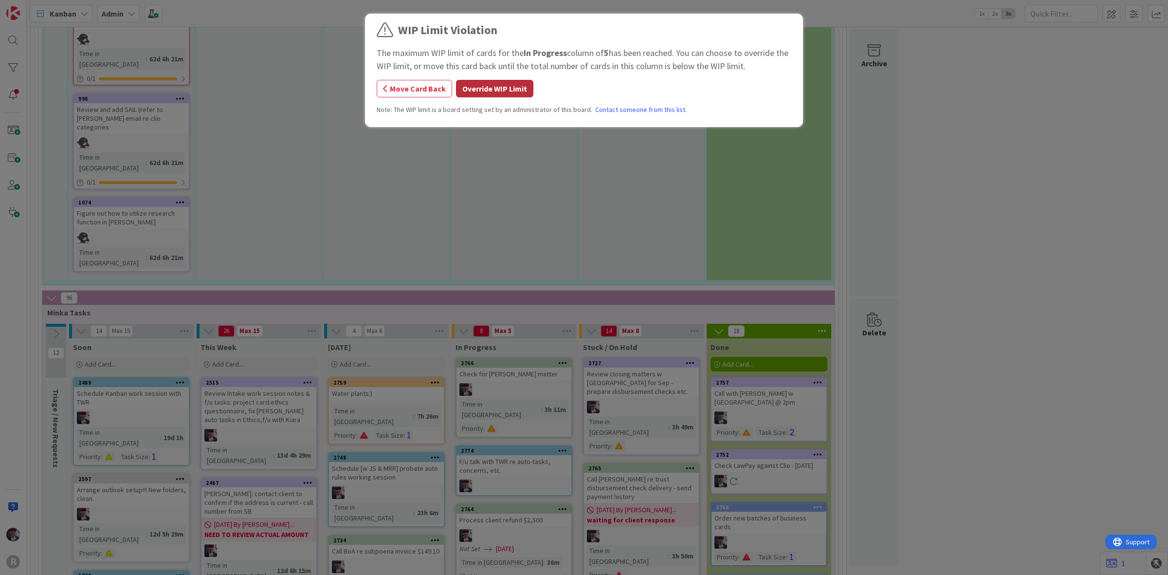
click at [500, 93] on button "Override WIP Limit" at bounding box center [494, 89] width 77 height 18
